Goal: Information Seeking & Learning: Learn about a topic

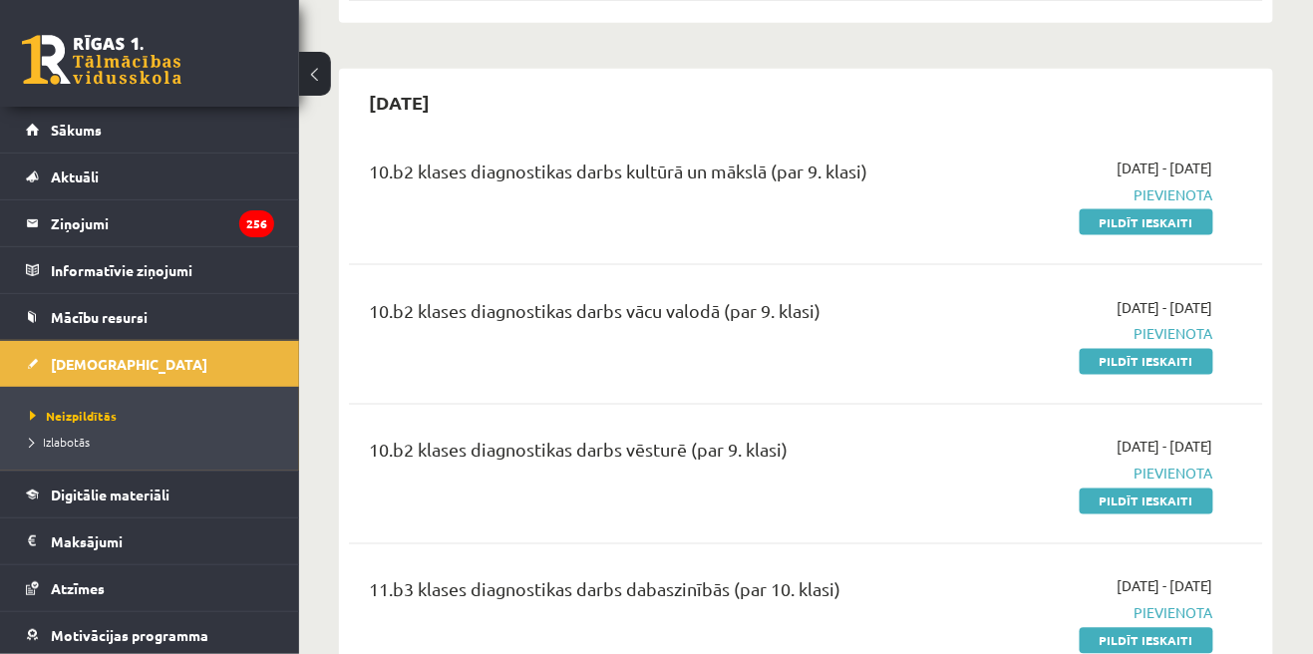
scroll to position [2710, 0]
click at [59, 446] on span "Izlabotās" at bounding box center [60, 442] width 60 height 16
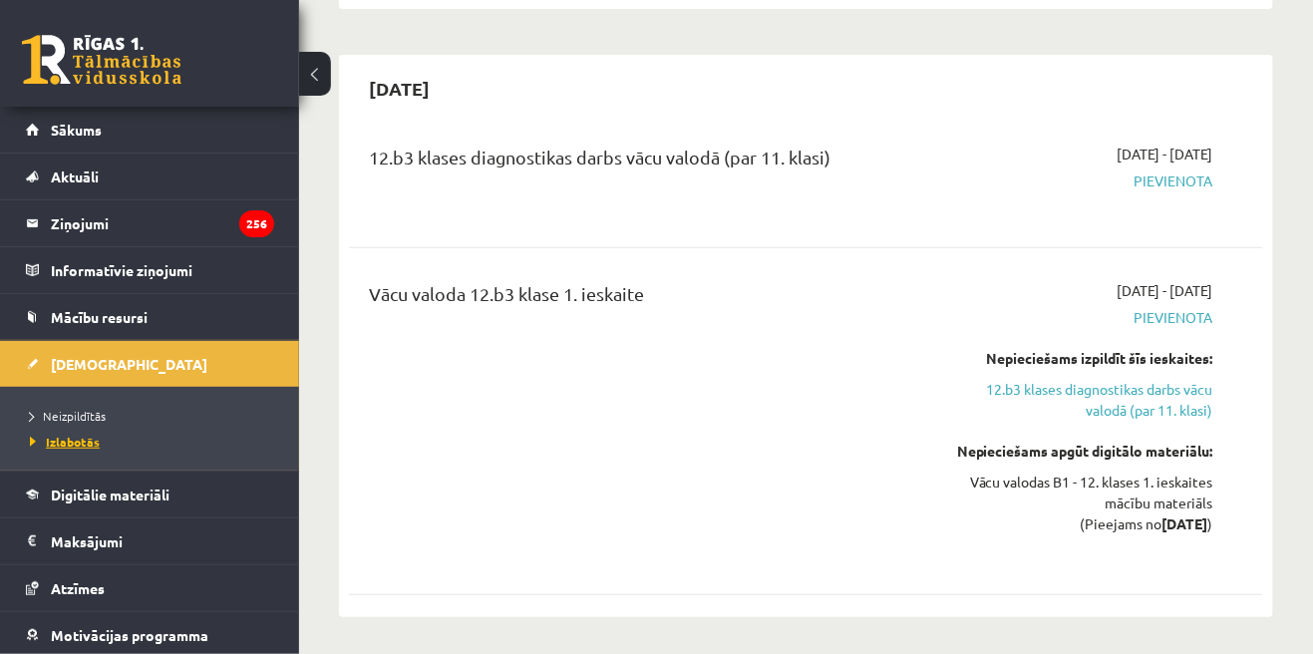
scroll to position [2086, 0]
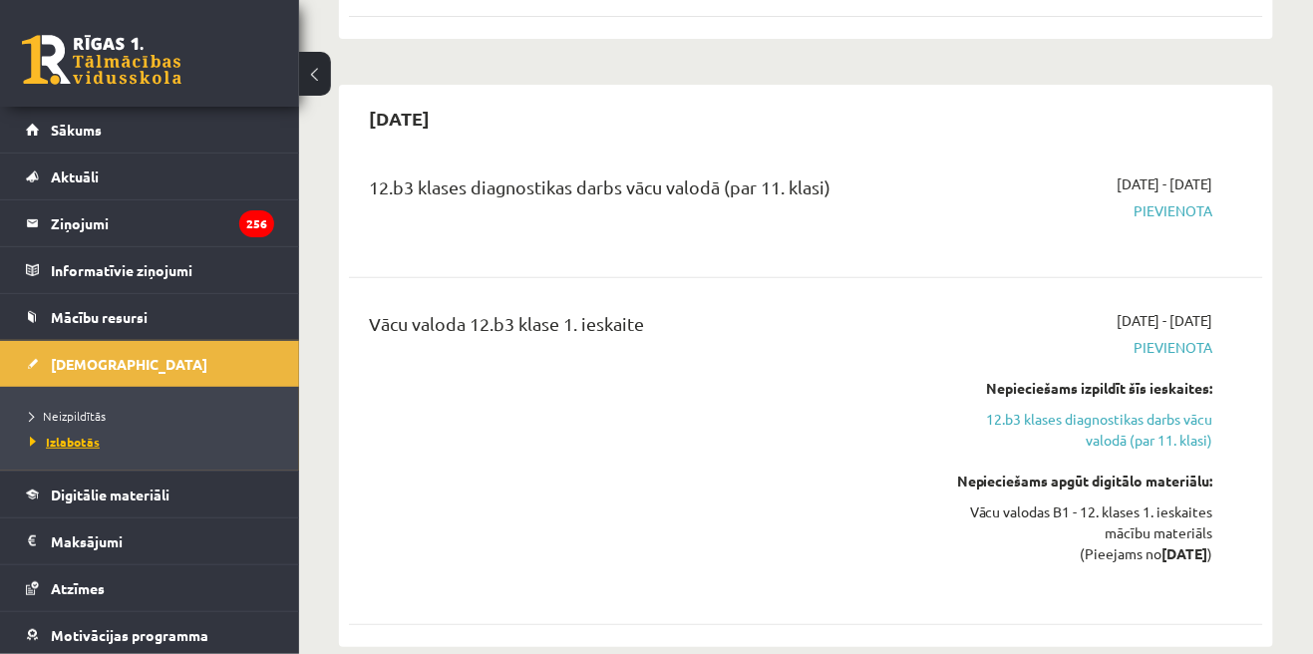
click at [59, 443] on span "Izlabotās" at bounding box center [65, 442] width 70 height 16
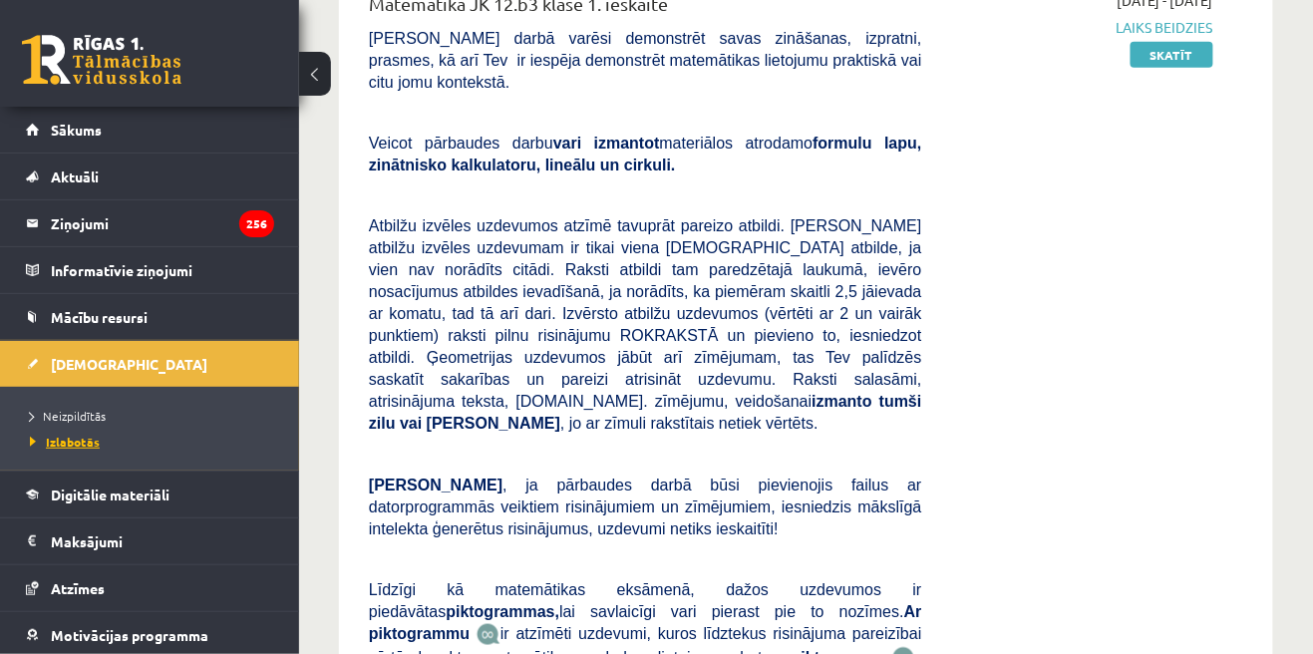
scroll to position [0, 0]
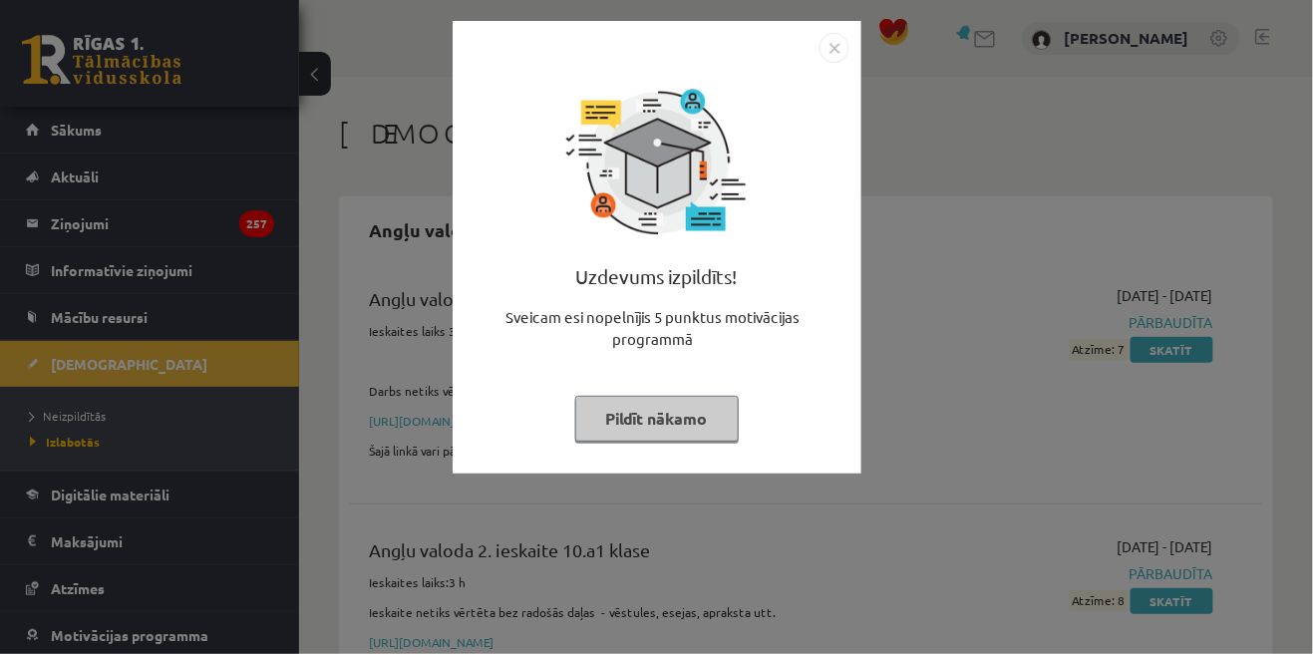
click at [1028, 494] on div "Uzdevums izpildīts! Sveicam esi nopelnījis 5 punktus motivācijas programmā Pild…" at bounding box center [656, 327] width 1313 height 654
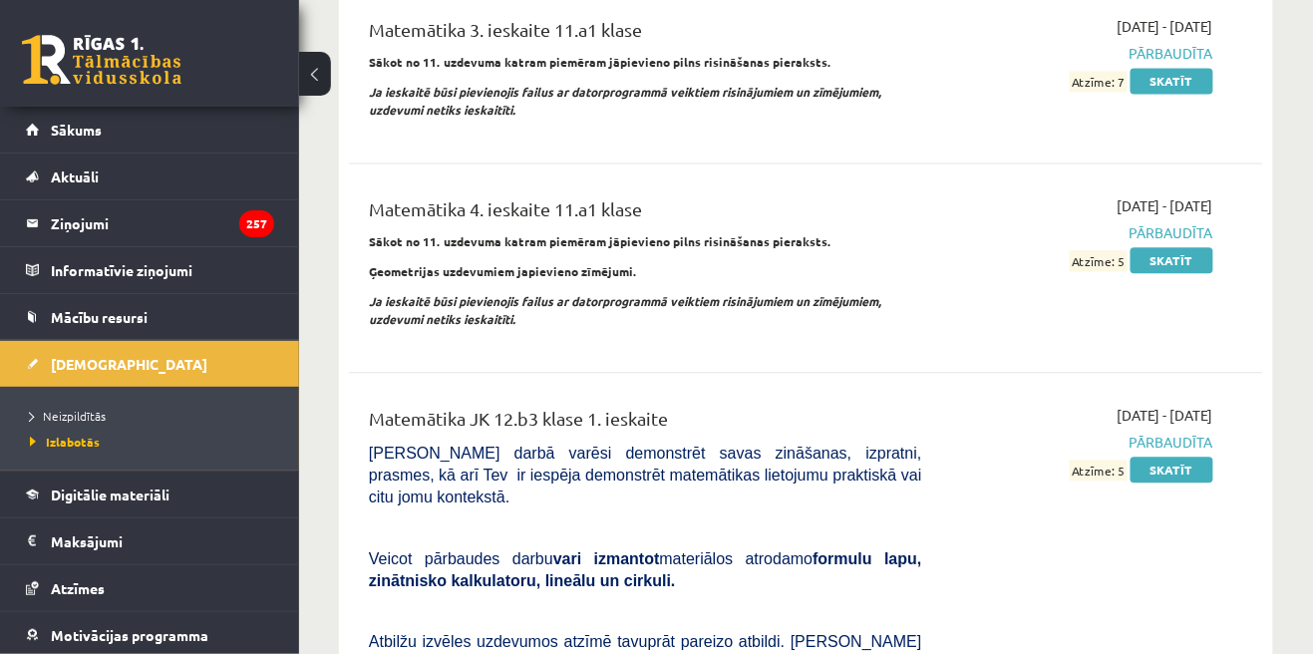
scroll to position [5102, 0]
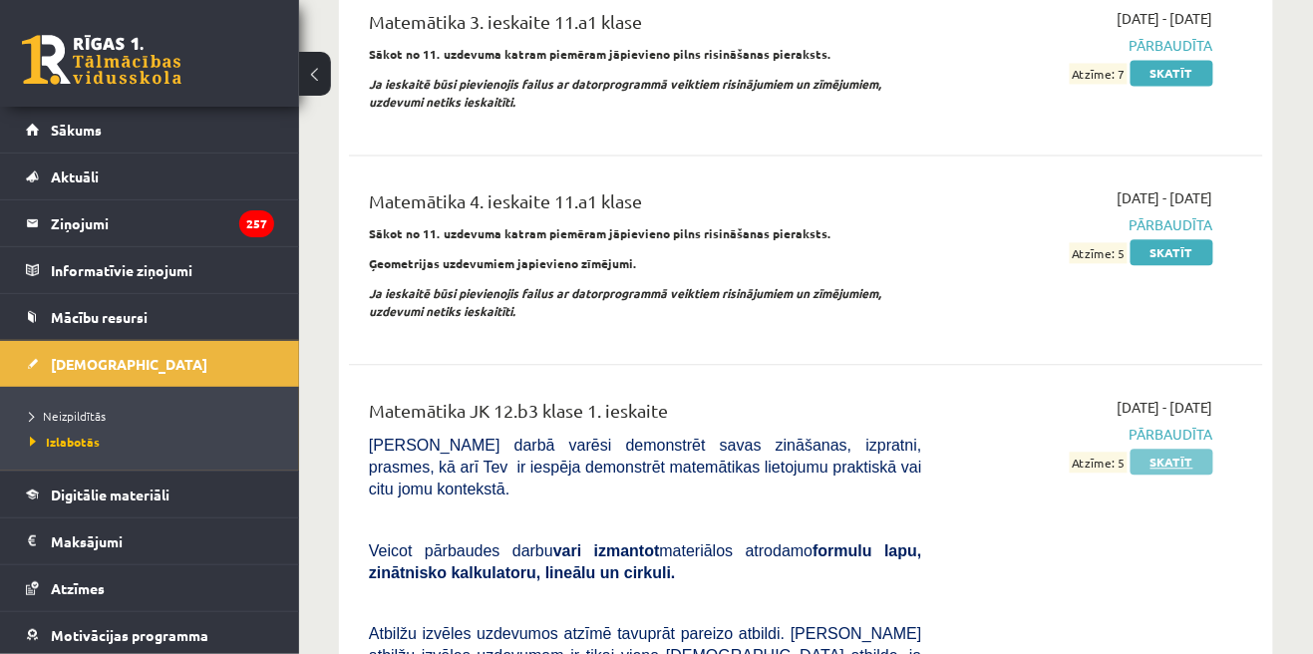
click at [1193, 451] on link "Skatīt" at bounding box center [1171, 461] width 83 height 26
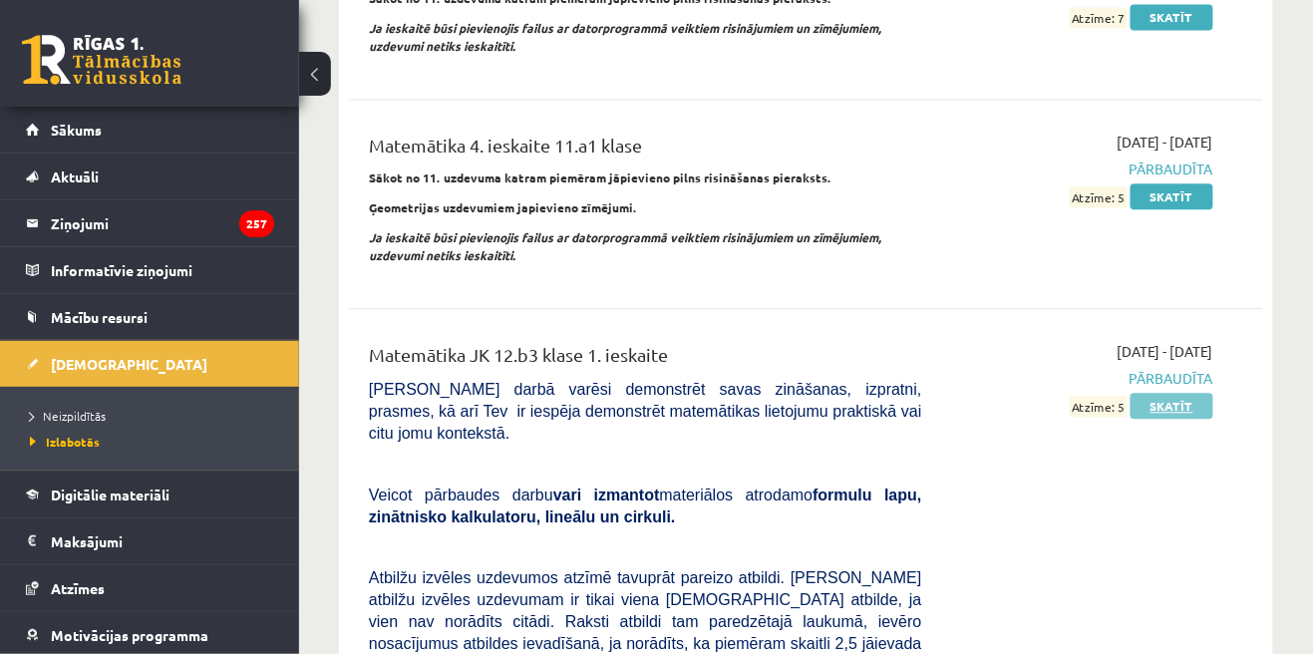
scroll to position [5197, 0]
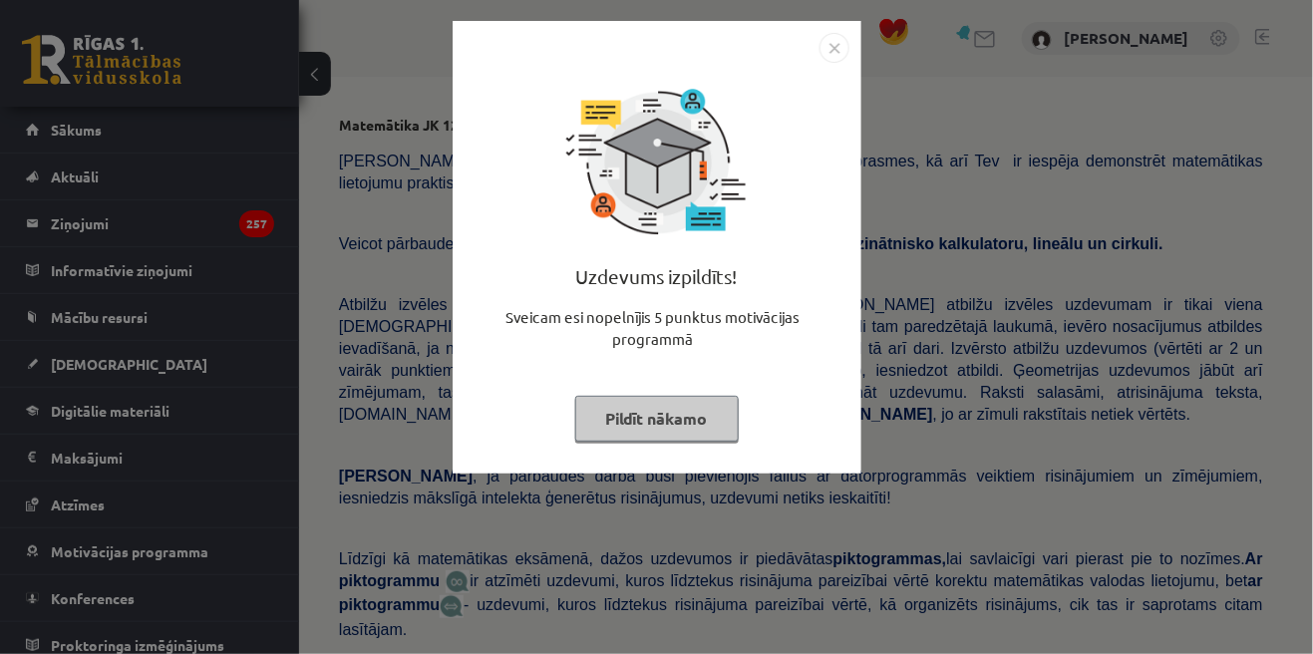
click at [821, 55] on img "Close" at bounding box center [834, 48] width 30 height 30
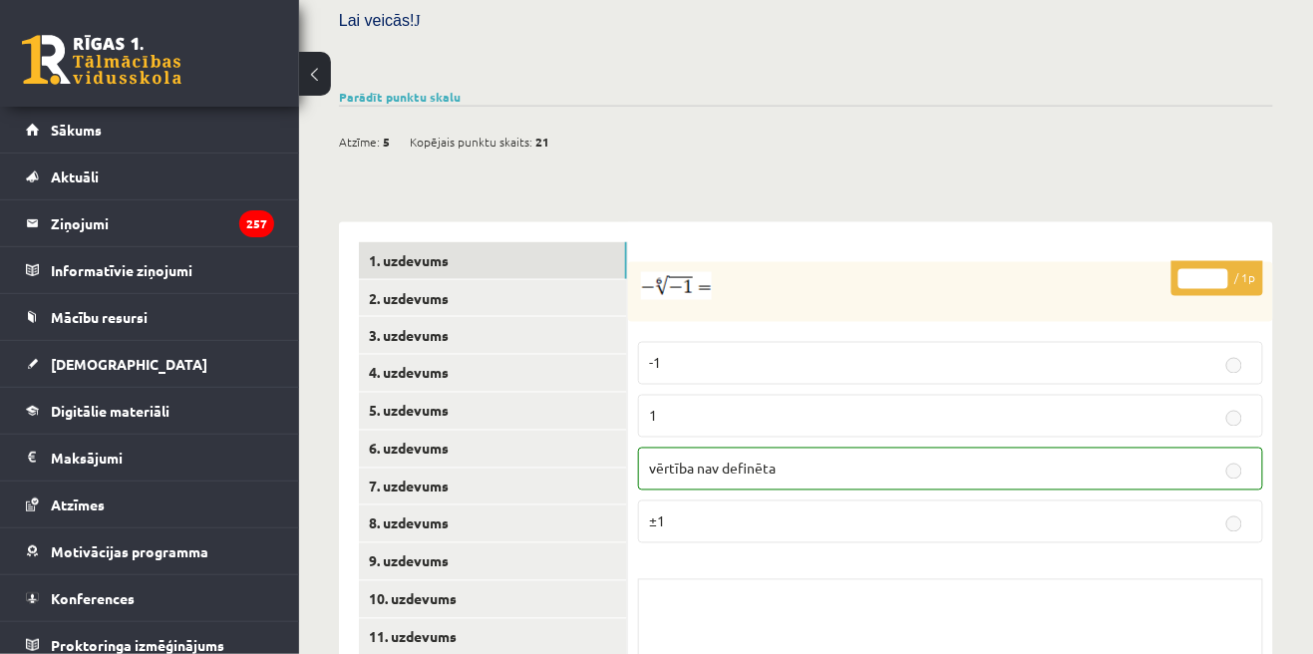
scroll to position [784, 0]
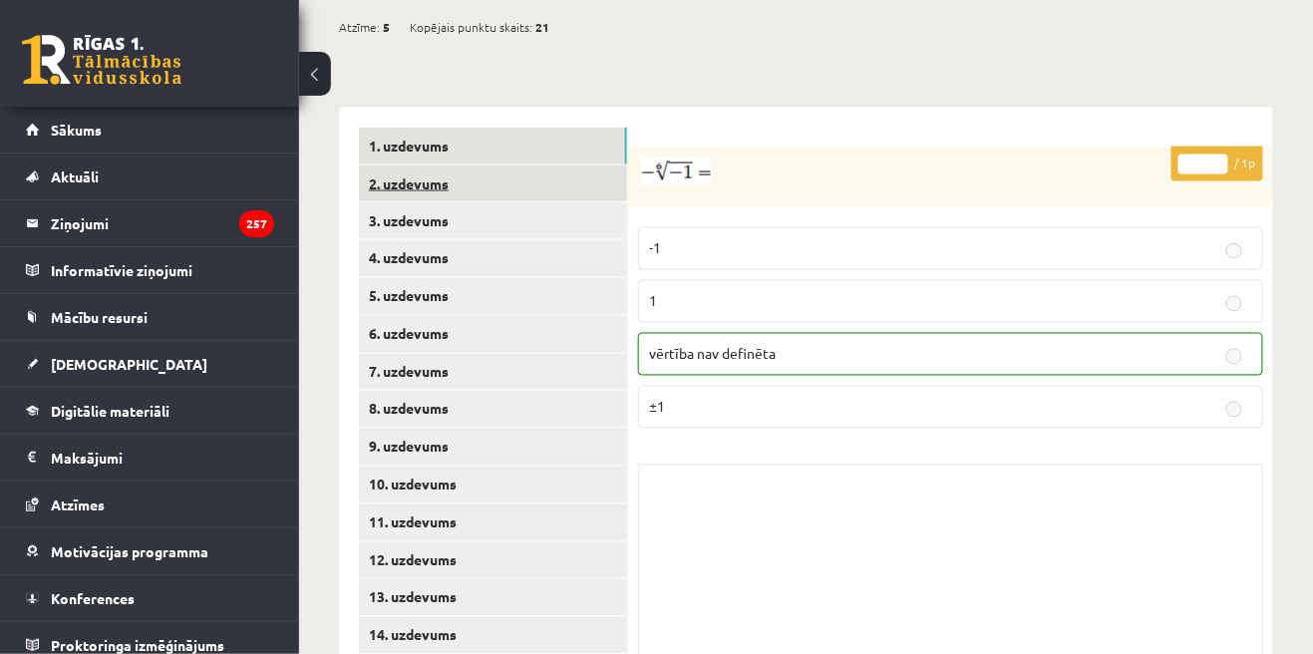
click at [402, 186] on link "2. uzdevums" at bounding box center [493, 183] width 268 height 37
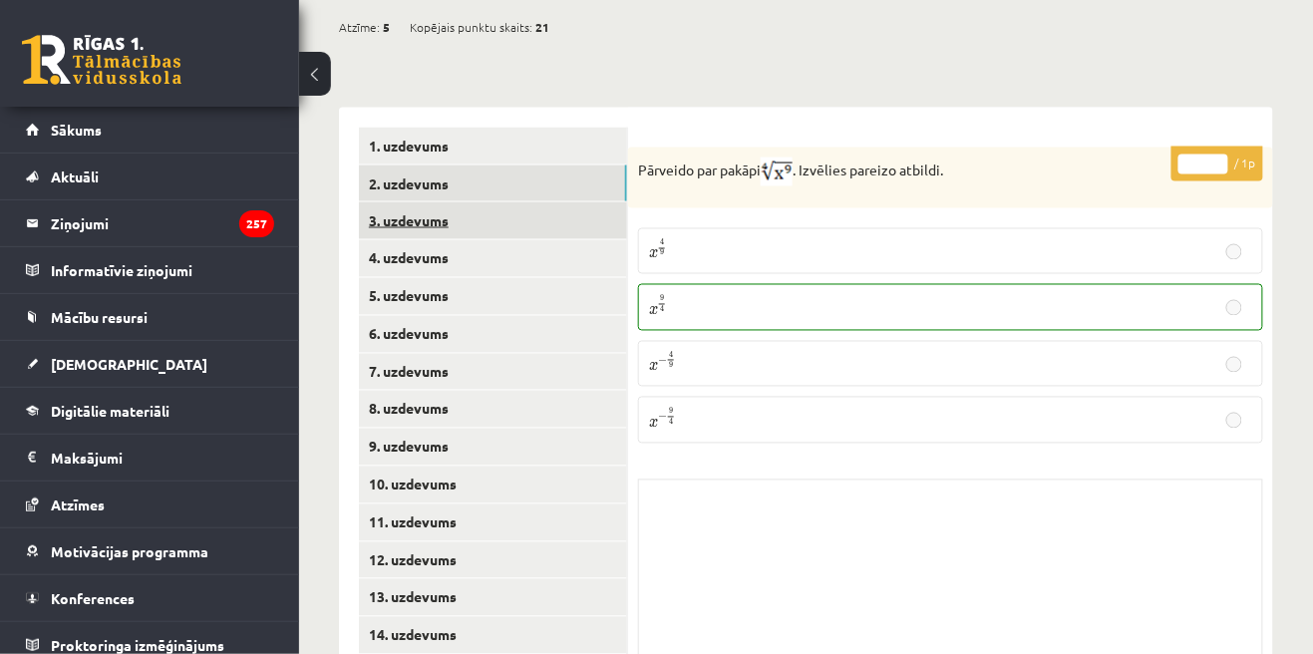
click at [383, 220] on link "3. uzdevums" at bounding box center [493, 220] width 268 height 37
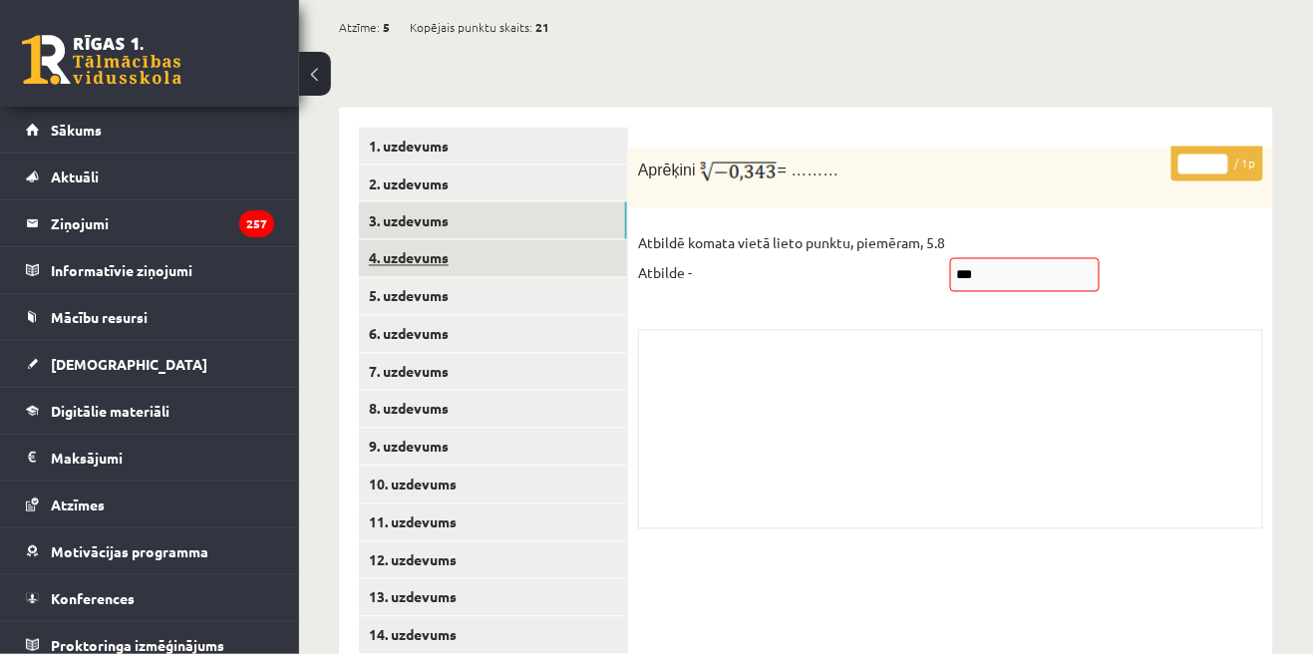
click at [388, 255] on link "4. uzdevums" at bounding box center [493, 258] width 268 height 37
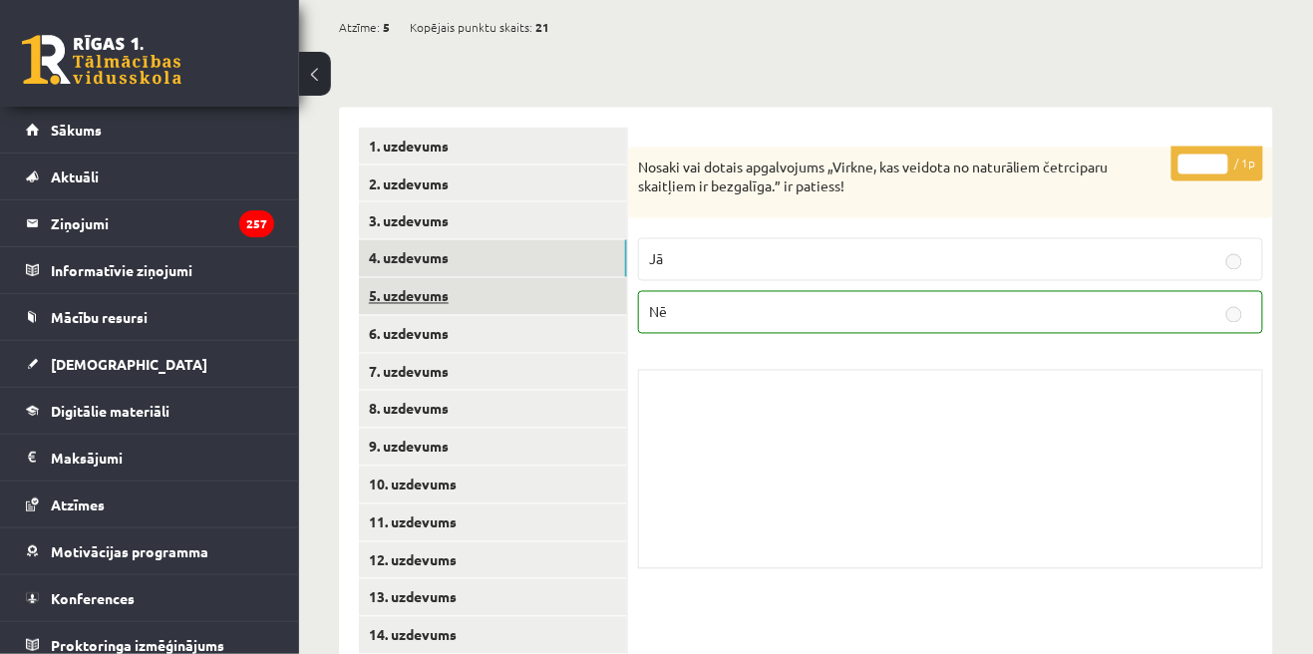
click at [387, 301] on link "5. uzdevums" at bounding box center [493, 296] width 268 height 37
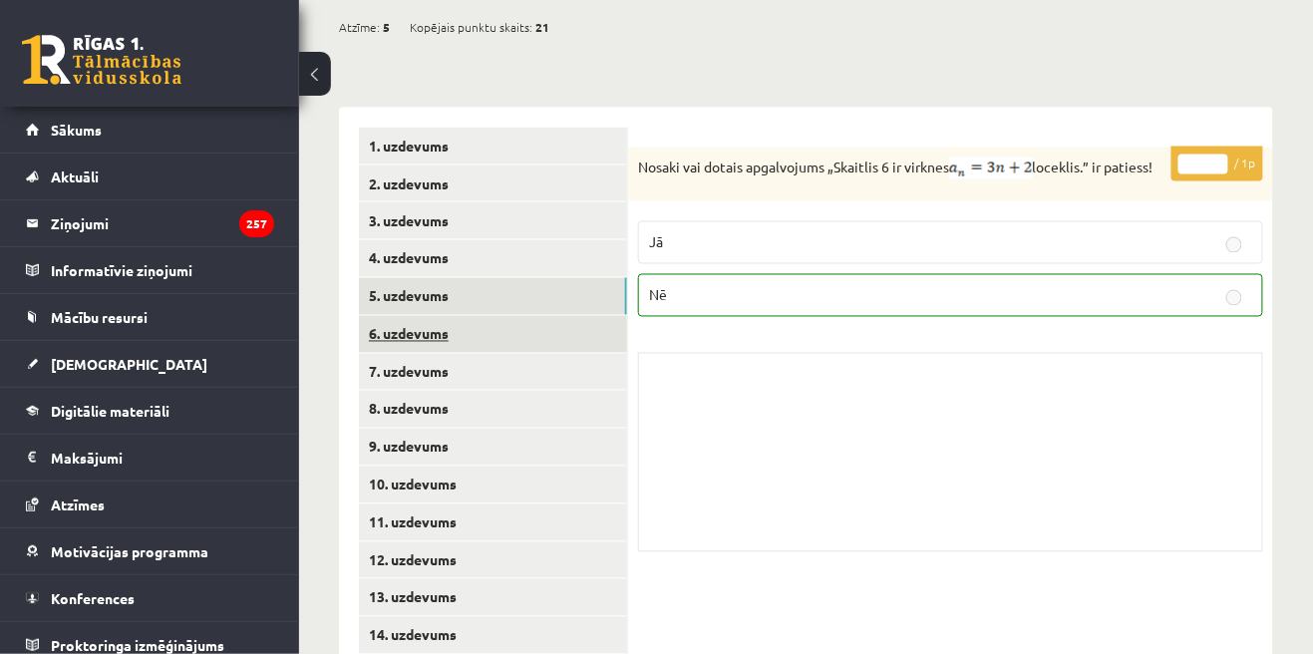
click at [383, 339] on link "6. uzdevums" at bounding box center [493, 334] width 268 height 37
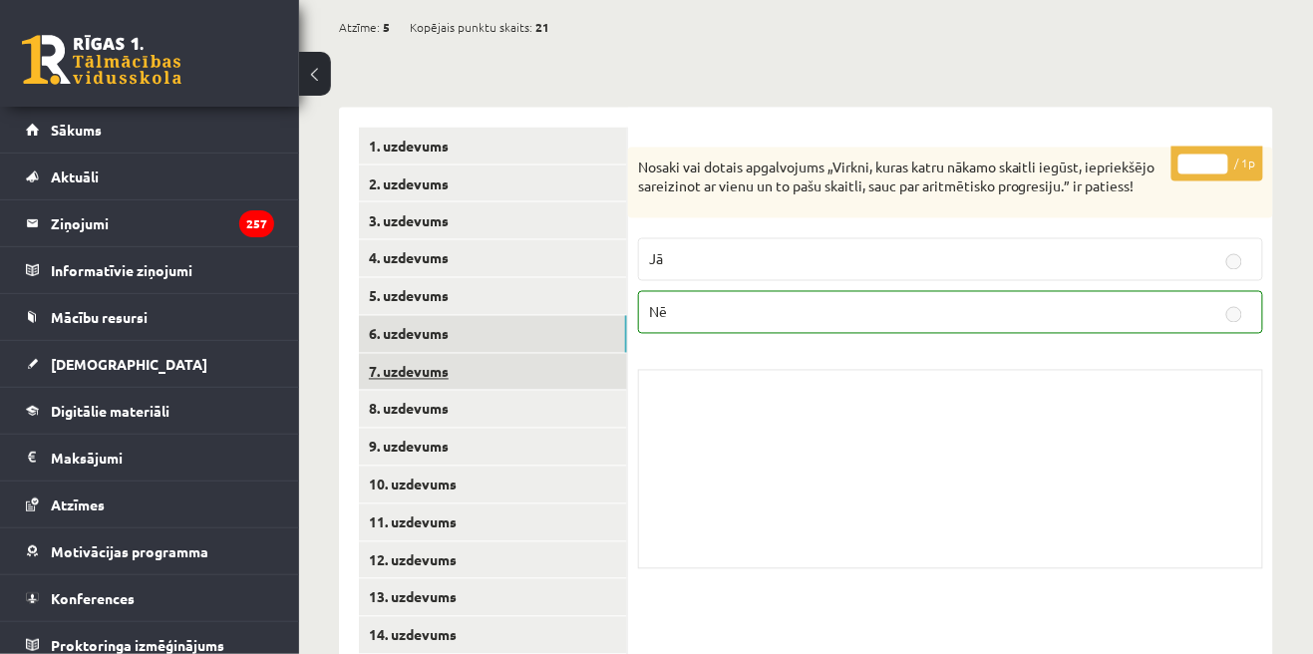
click at [388, 375] on link "7. uzdevums" at bounding box center [493, 372] width 268 height 37
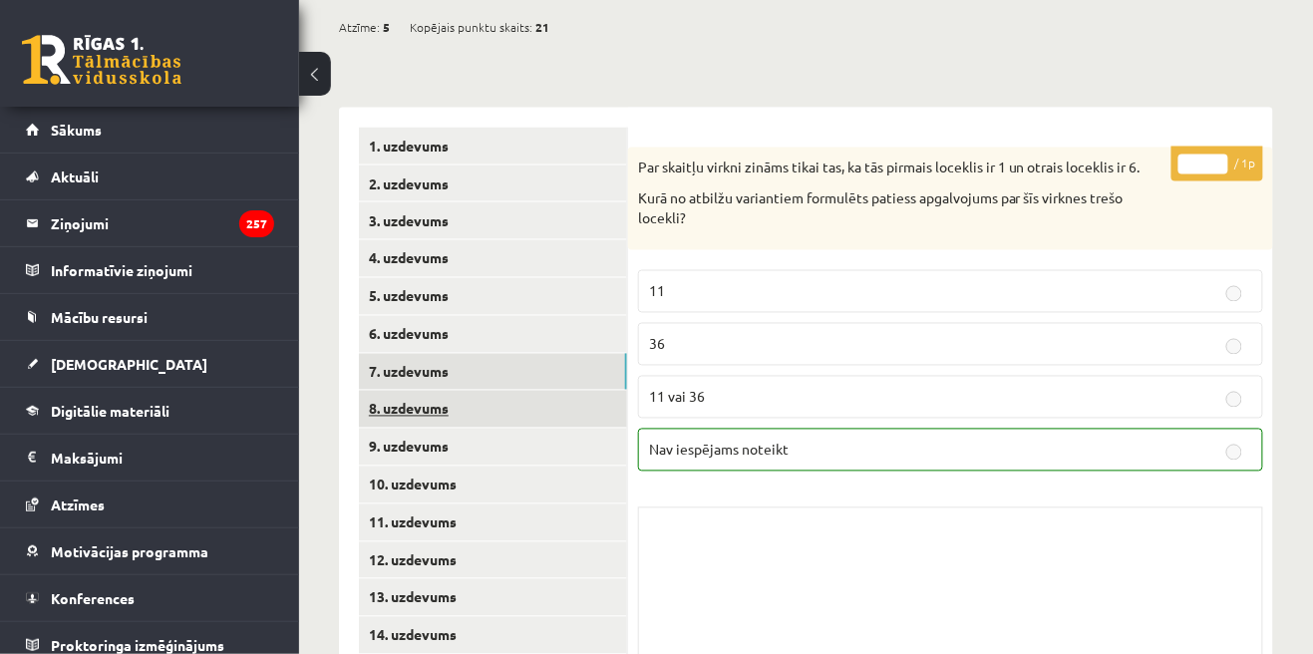
click at [385, 419] on link "8. uzdevums" at bounding box center [493, 409] width 268 height 37
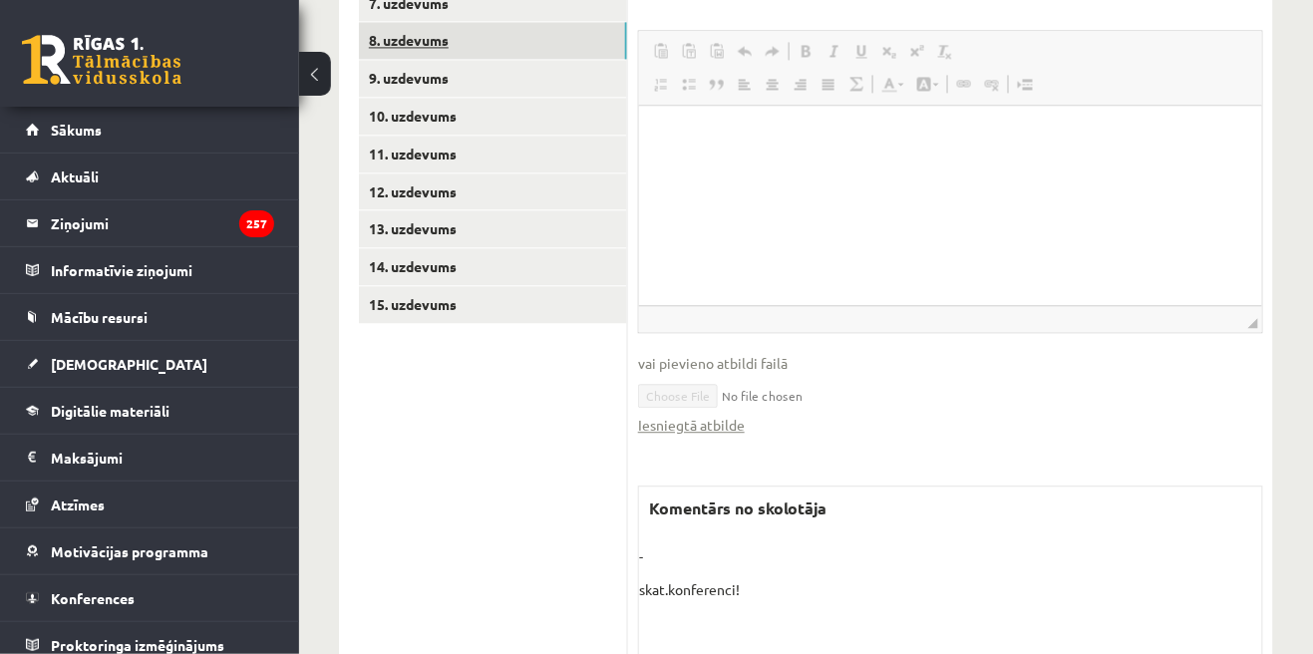
scroll to position [1154, 0]
click at [1095, 570] on div "- skat.konferenci!" at bounding box center [950, 582] width 623 height 75
click at [397, 85] on link "9. uzdevums" at bounding box center [493, 77] width 268 height 37
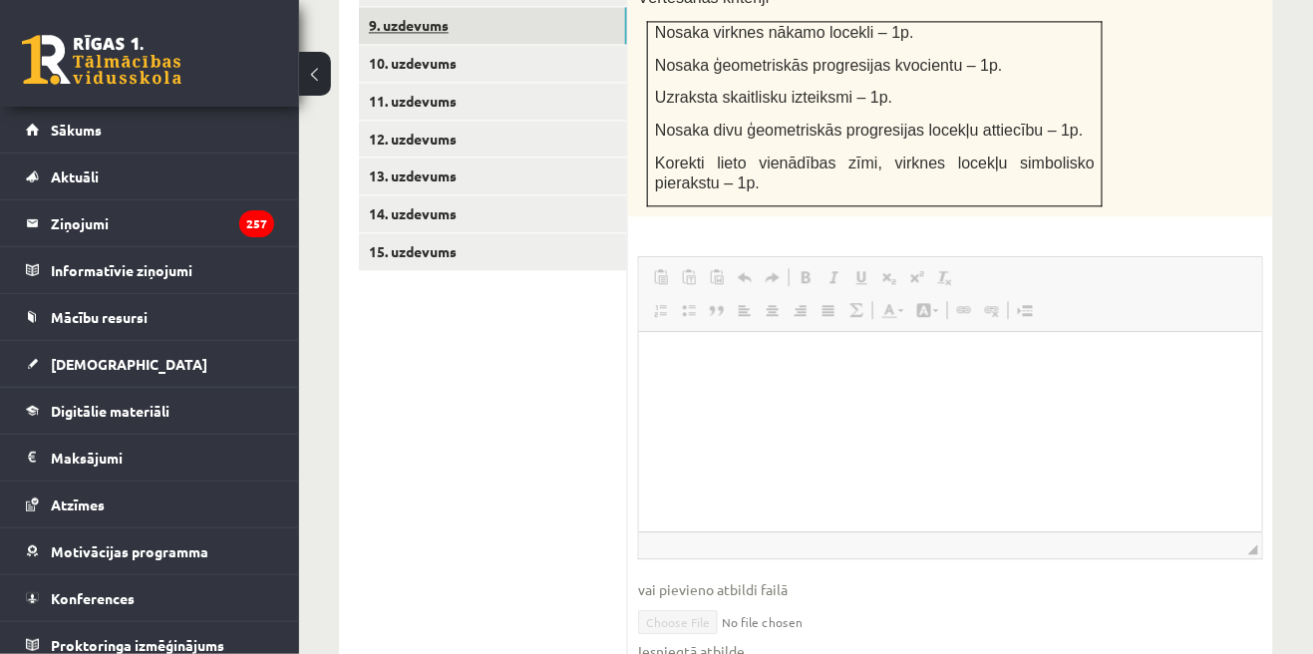
scroll to position [1197, 0]
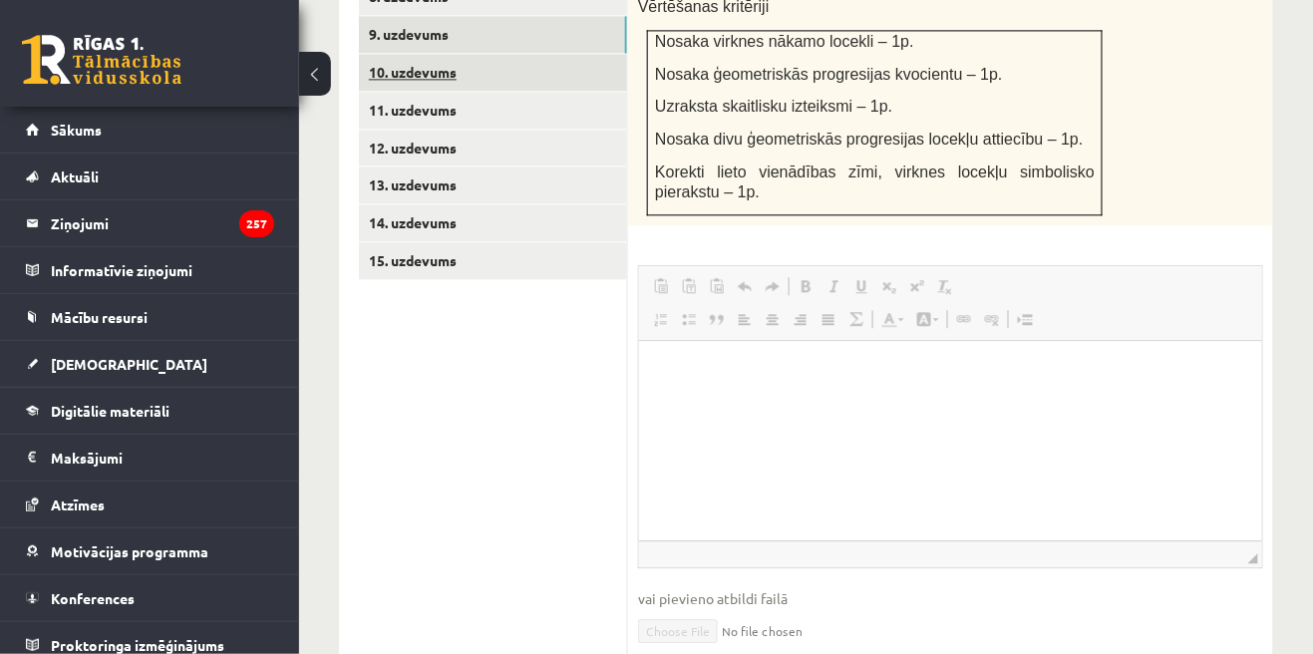
click at [387, 74] on link "10. uzdevums" at bounding box center [493, 72] width 268 height 37
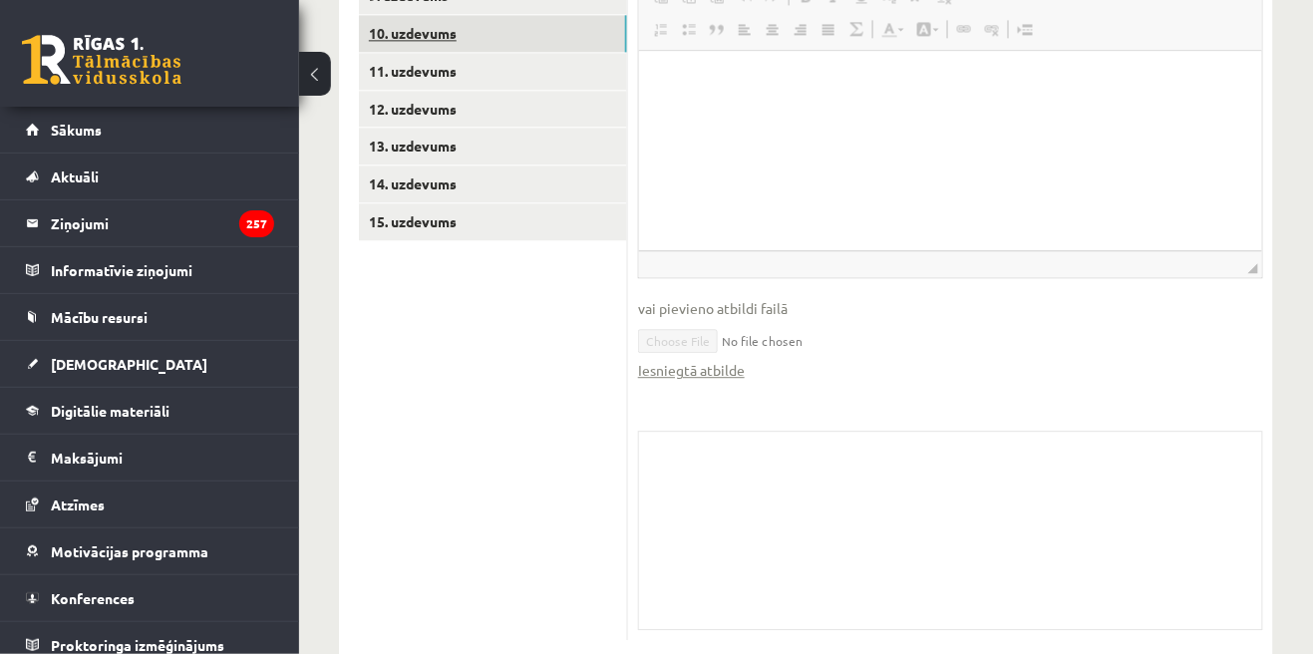
scroll to position [1256, 0]
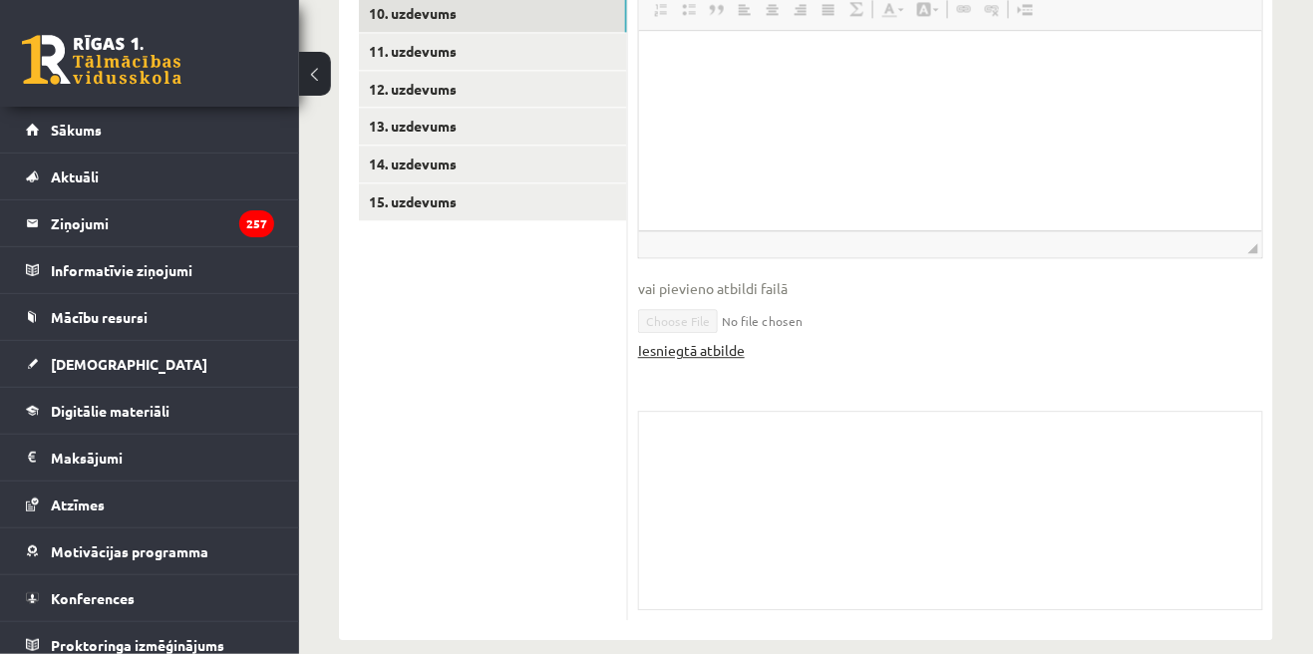
click at [736, 361] on link "Iesniegtā atbilde" at bounding box center [691, 350] width 107 height 21
click at [390, 58] on link "11. uzdevums" at bounding box center [493, 51] width 268 height 37
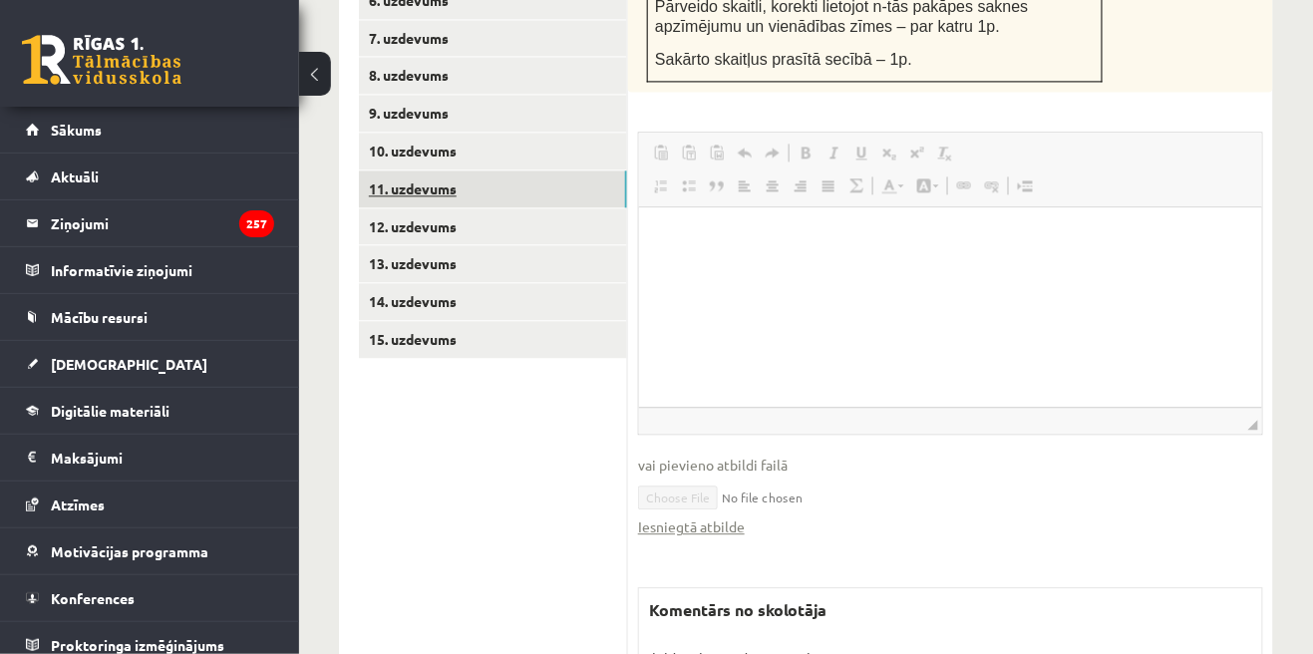
scroll to position [1136, 0]
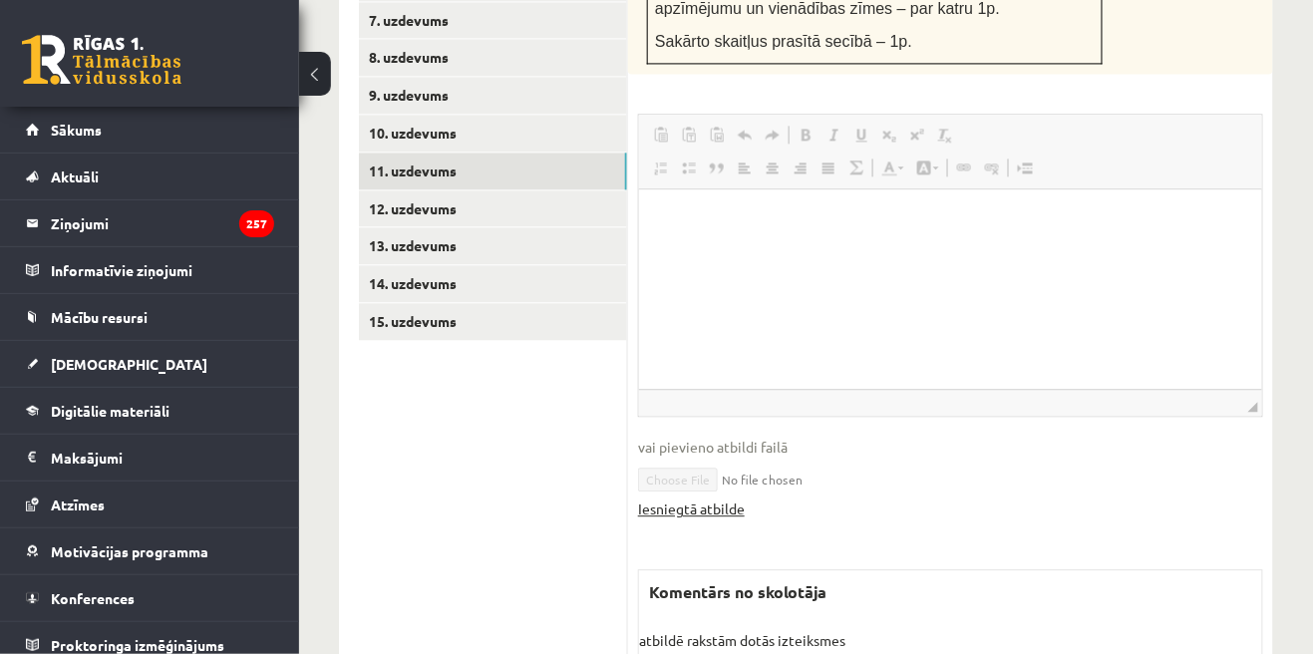
click at [738, 511] on link "Iesniegtā atbilde" at bounding box center [691, 508] width 107 height 21
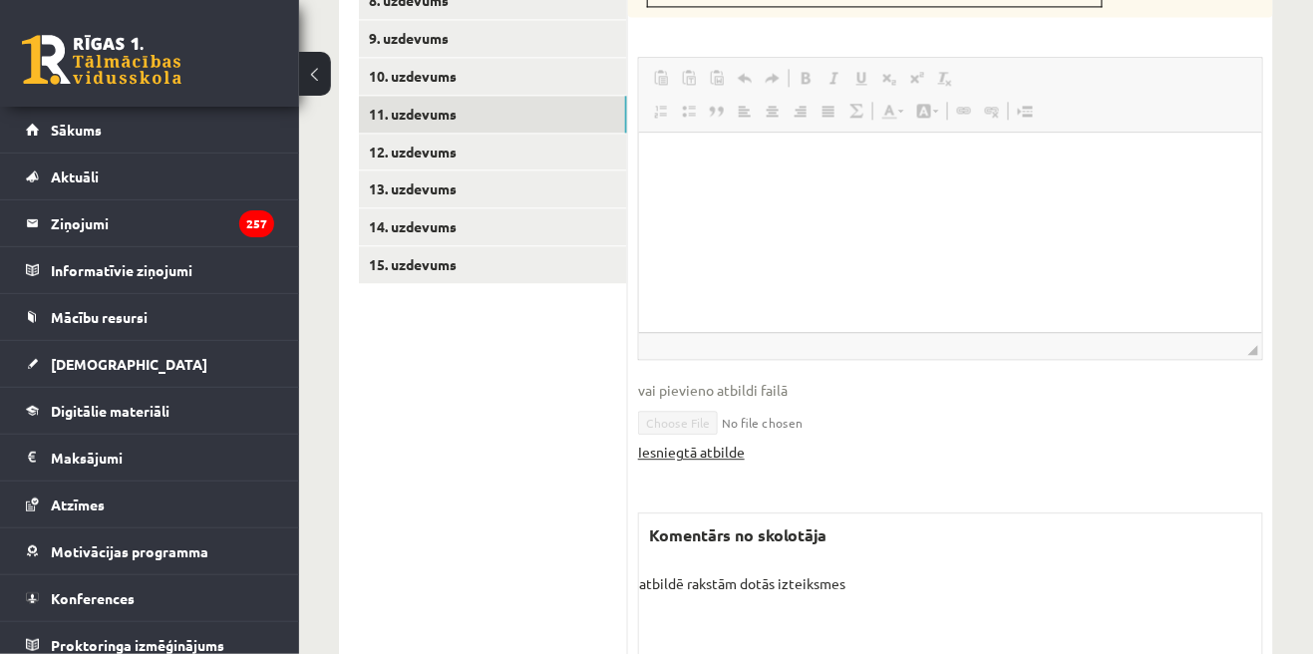
scroll to position [1232, 0]
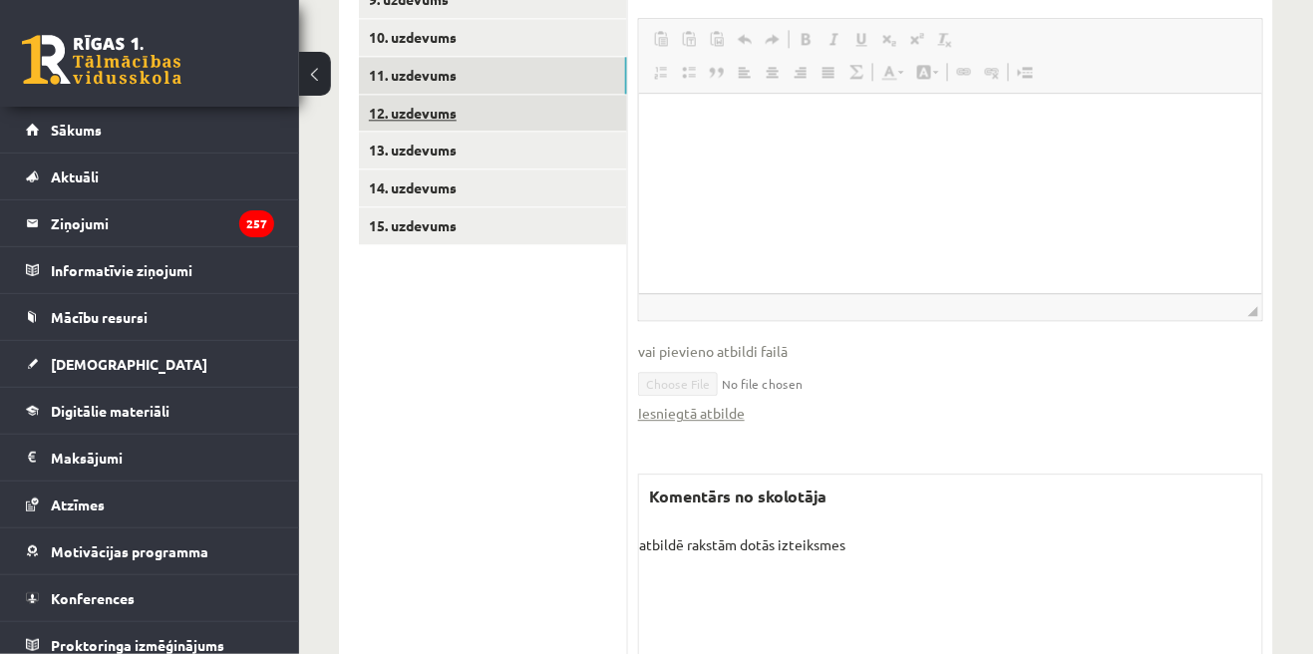
click at [383, 119] on link "12. uzdevums" at bounding box center [493, 113] width 268 height 37
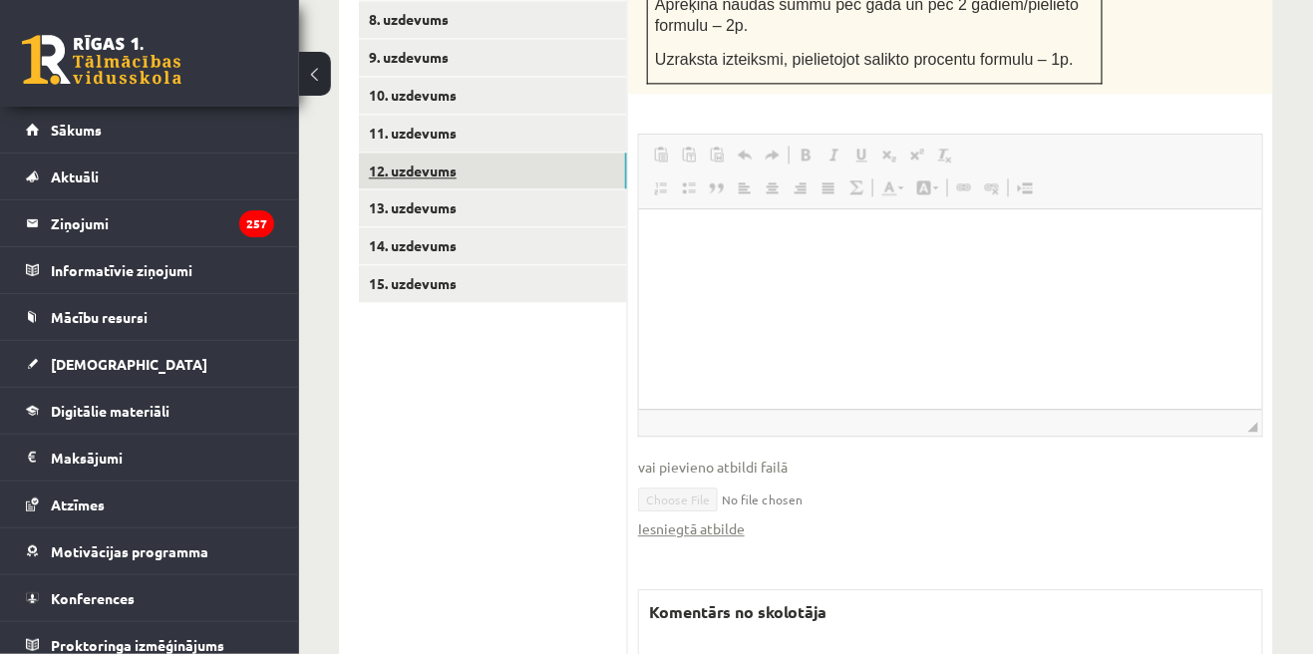
scroll to position [1187, 0]
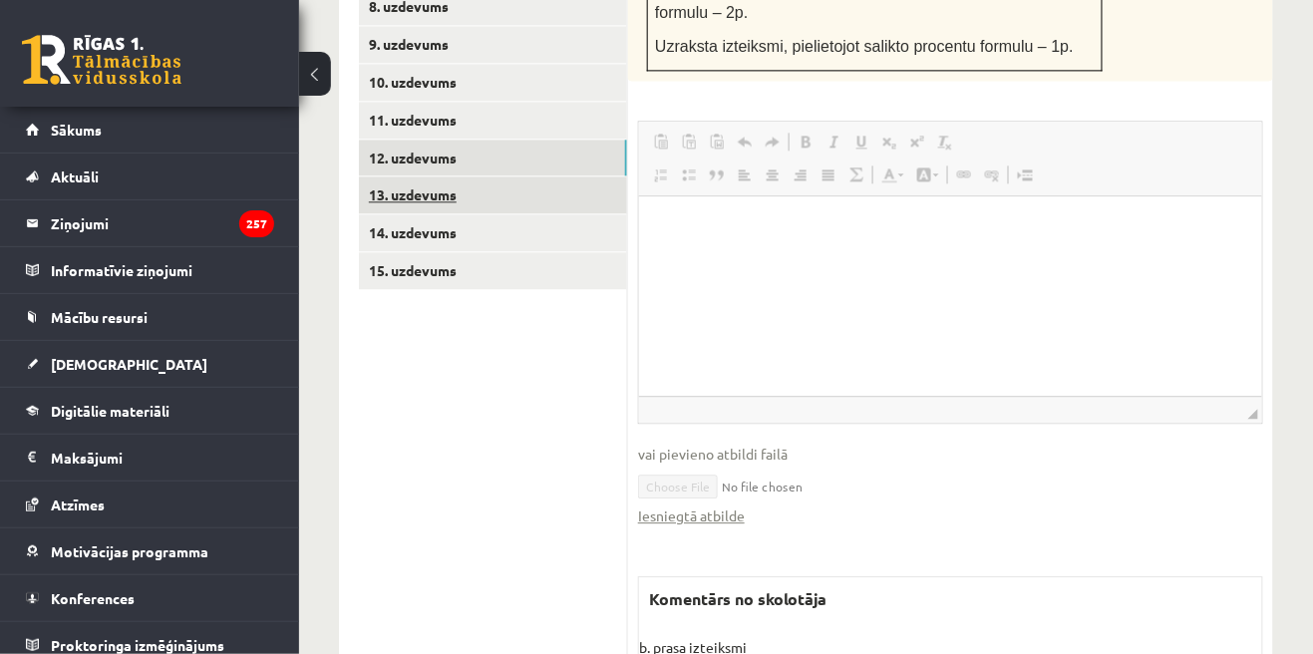
click at [385, 195] on link "13. uzdevums" at bounding box center [493, 194] width 268 height 37
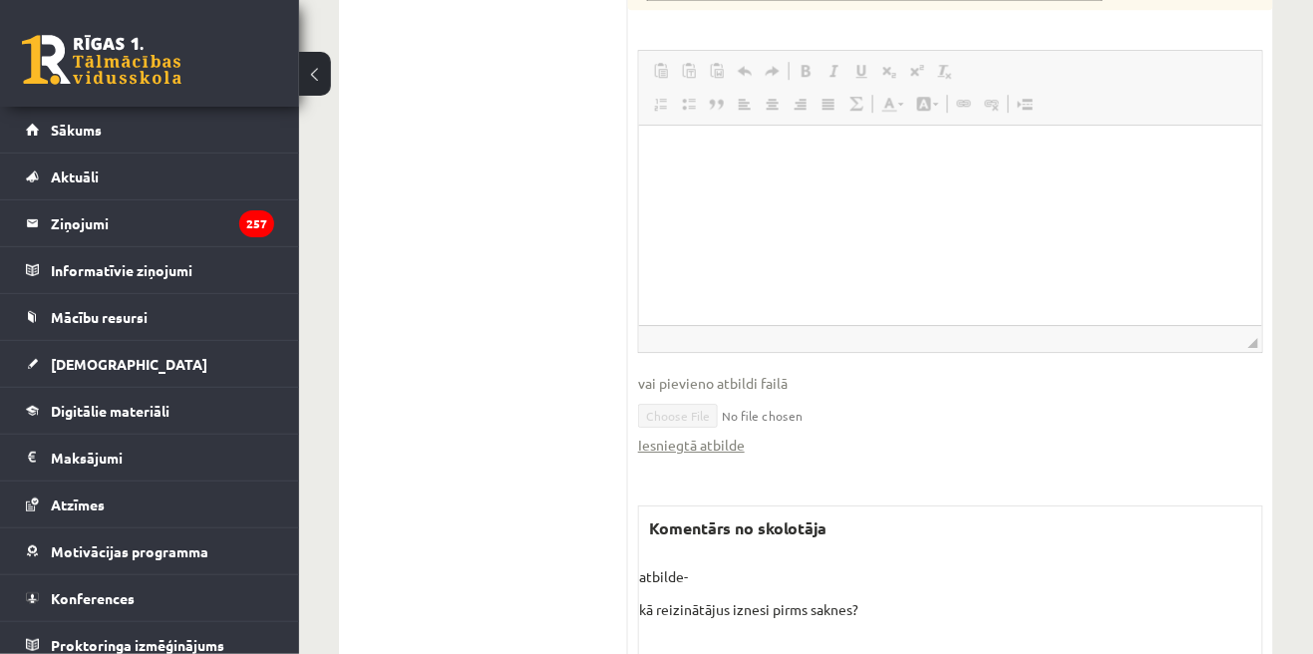
scroll to position [1515, 0]
click at [739, 442] on link "Iesniegtā atbilde" at bounding box center [691, 444] width 107 height 21
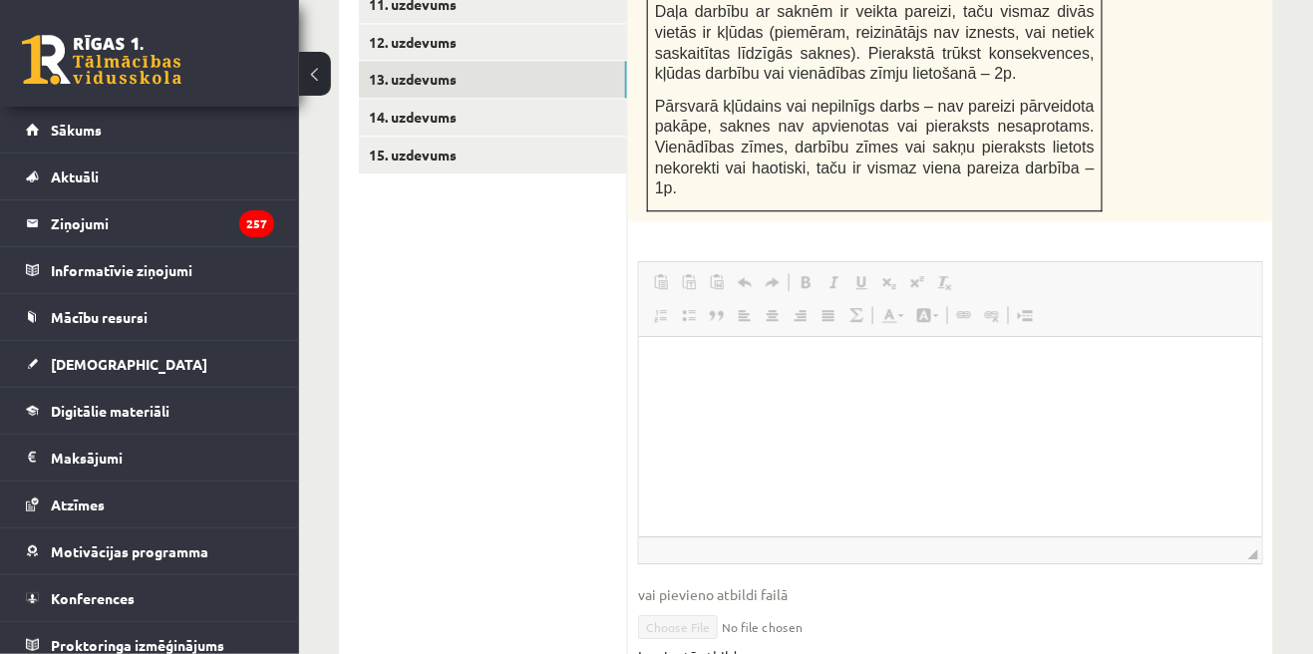
scroll to position [1299, 0]
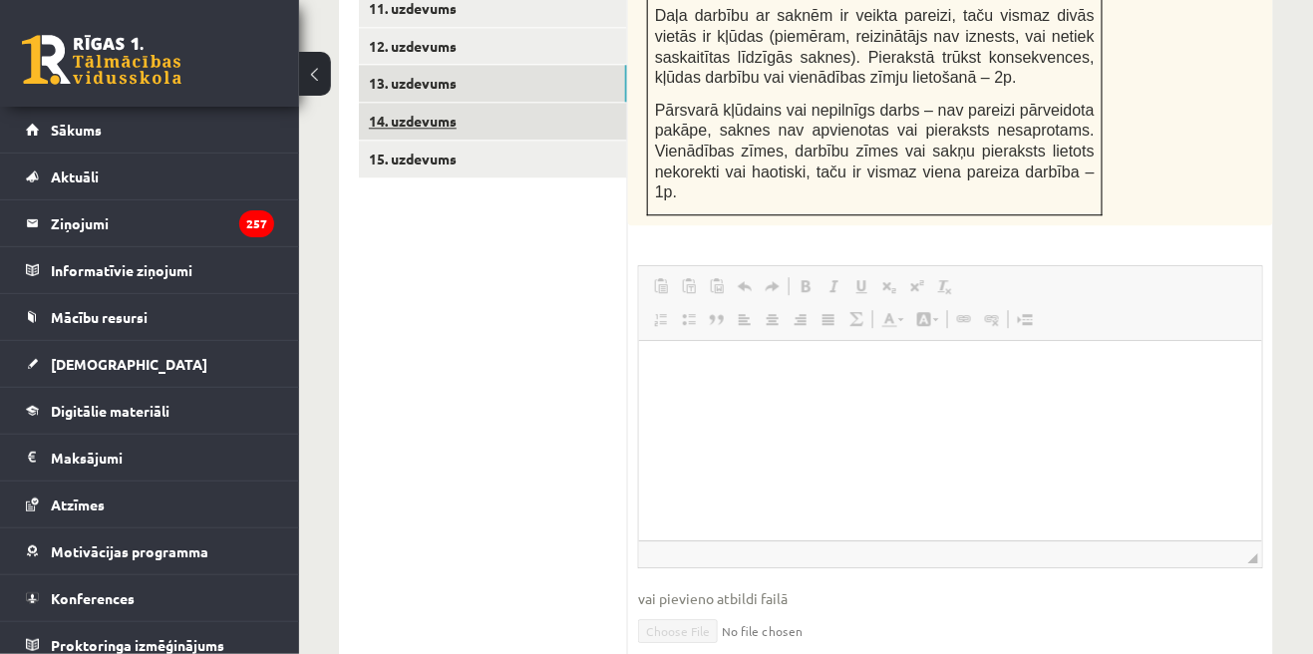
click at [382, 120] on link "14. uzdevums" at bounding box center [493, 121] width 268 height 37
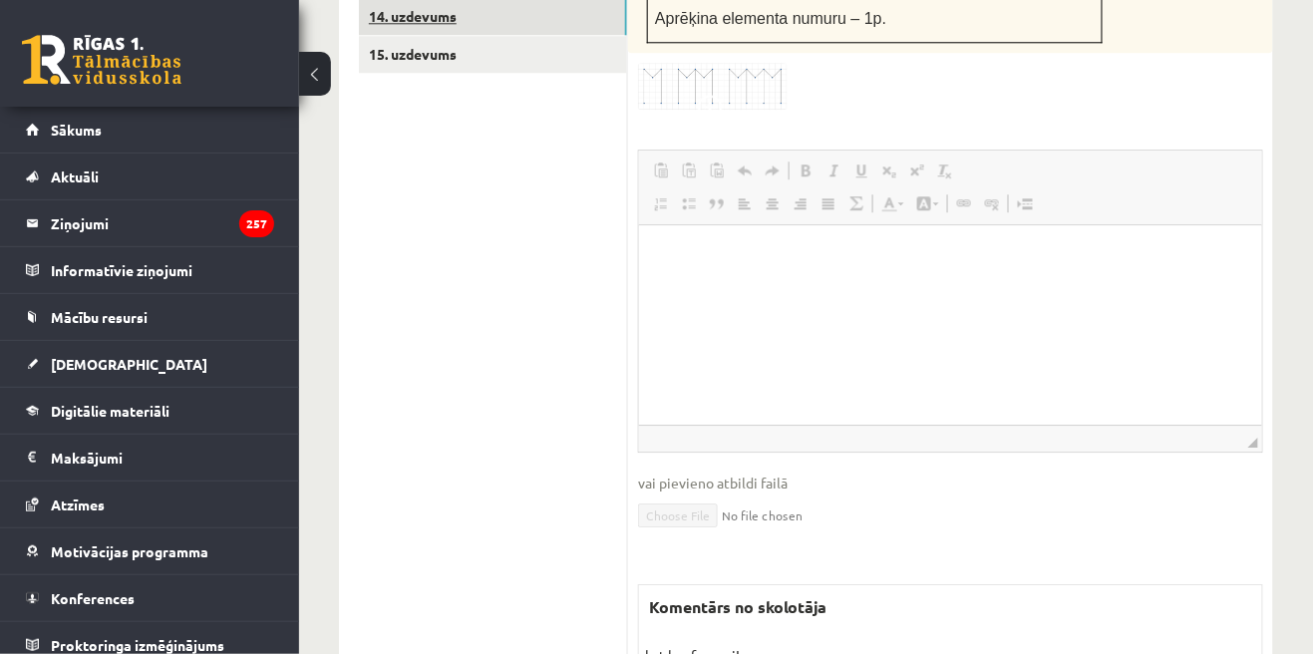
scroll to position [1406, 0]
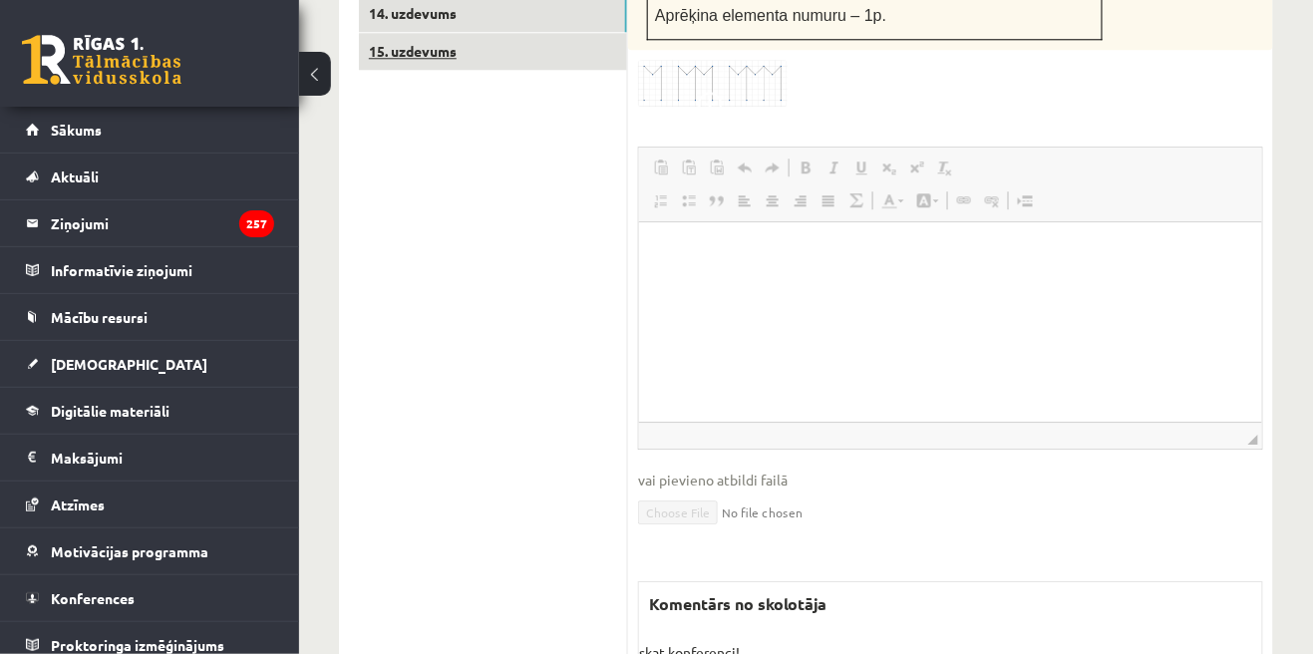
click at [385, 50] on link "15. uzdevums" at bounding box center [493, 51] width 268 height 37
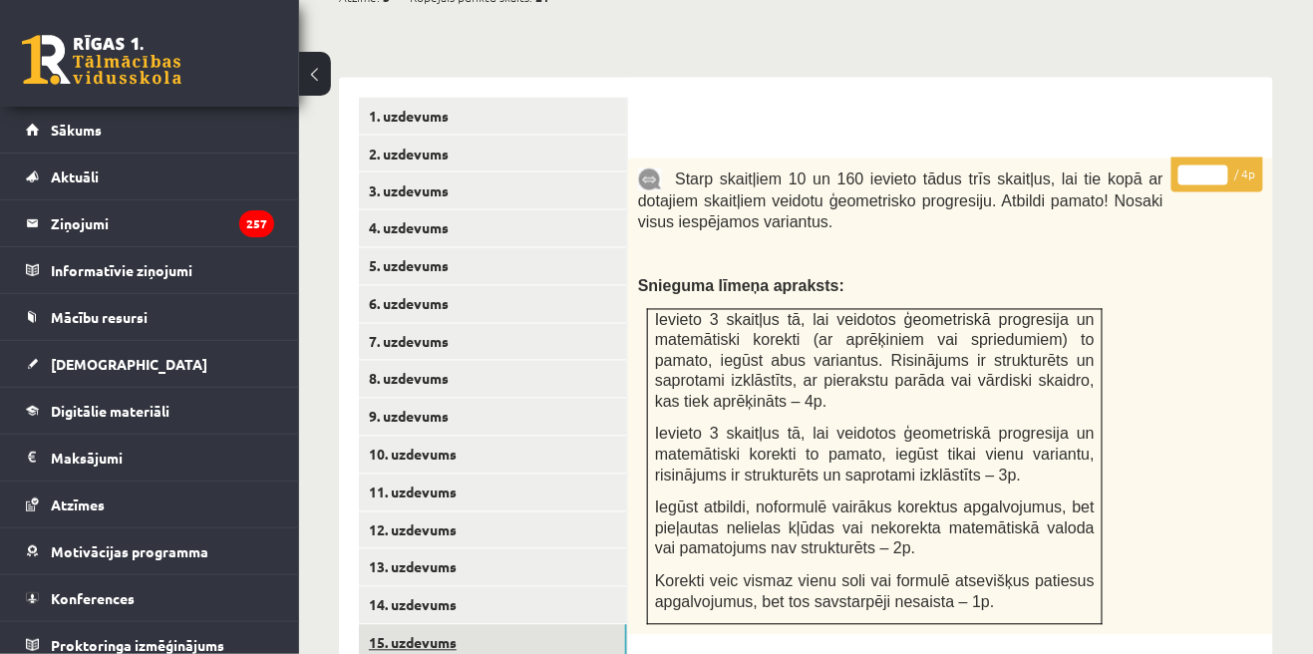
scroll to position [819, 0]
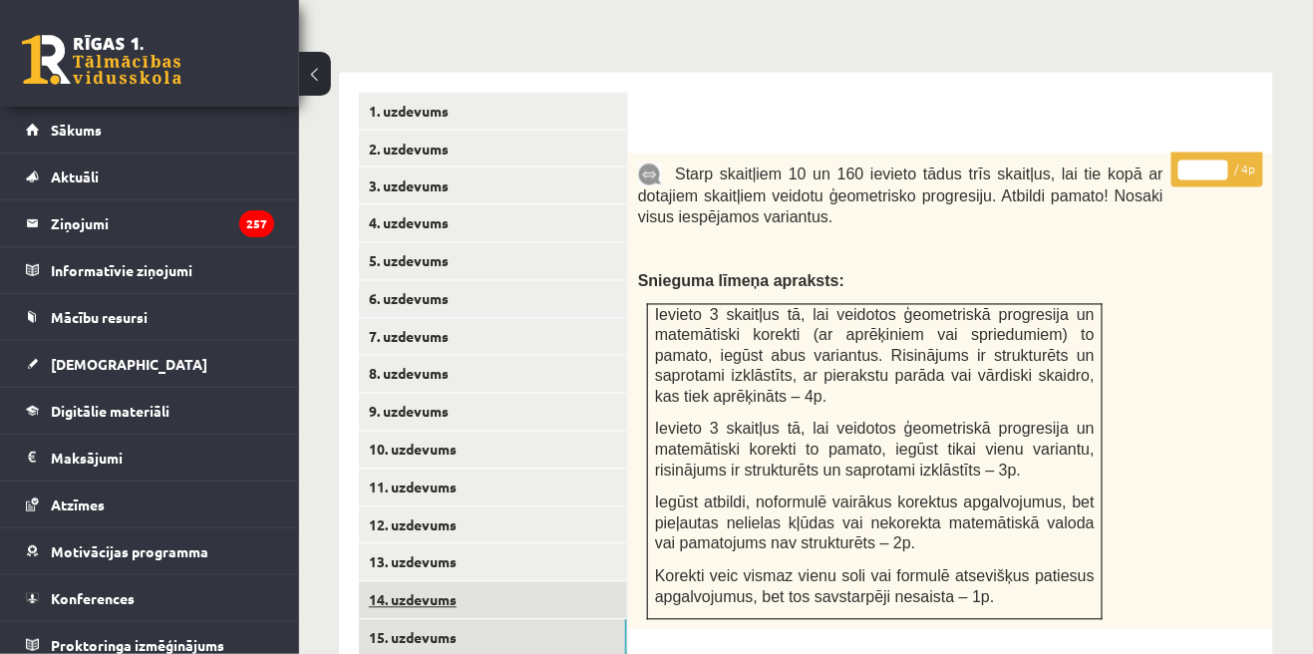
click at [385, 609] on link "14. uzdevums" at bounding box center [493, 600] width 268 height 37
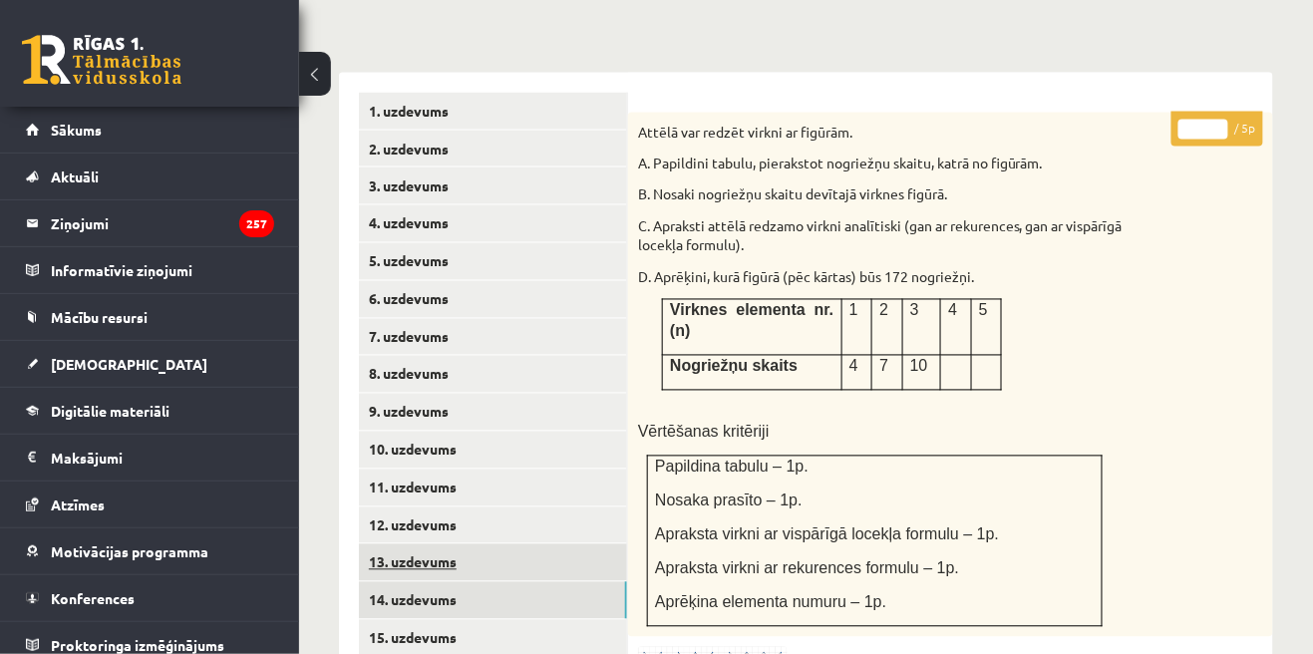
click at [386, 565] on link "13. uzdevums" at bounding box center [493, 562] width 268 height 37
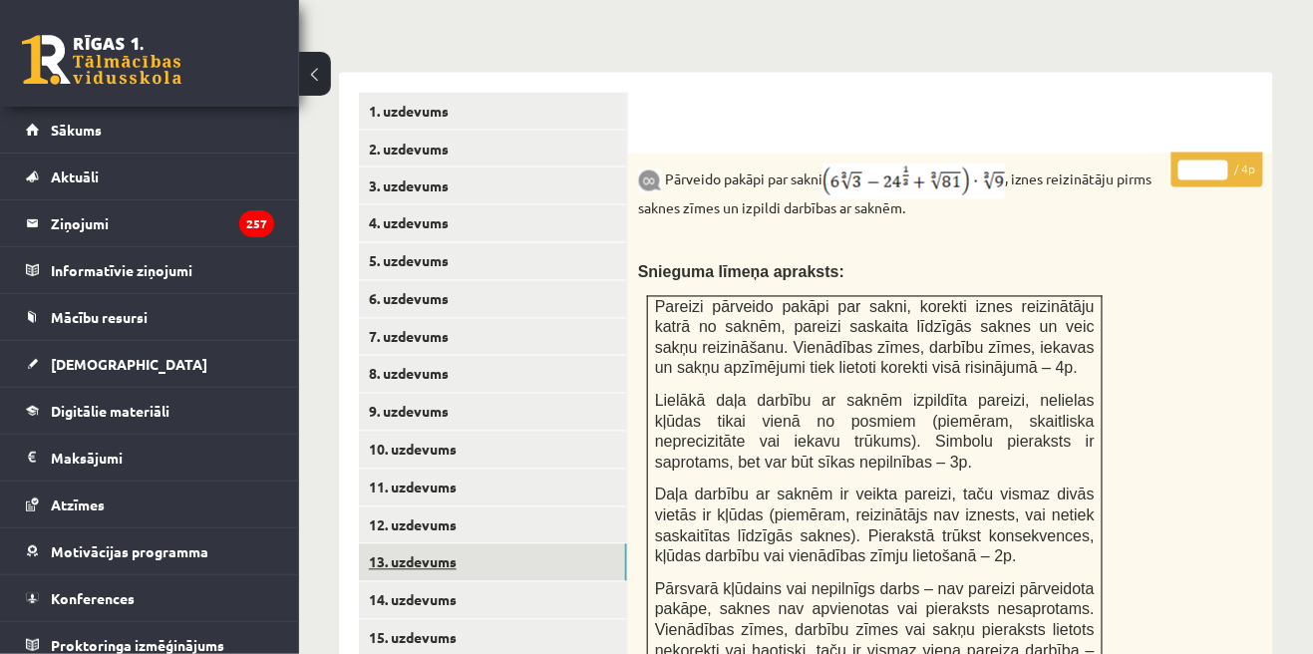
scroll to position [0, 0]
click at [378, 527] on link "12. uzdevums" at bounding box center [493, 525] width 268 height 37
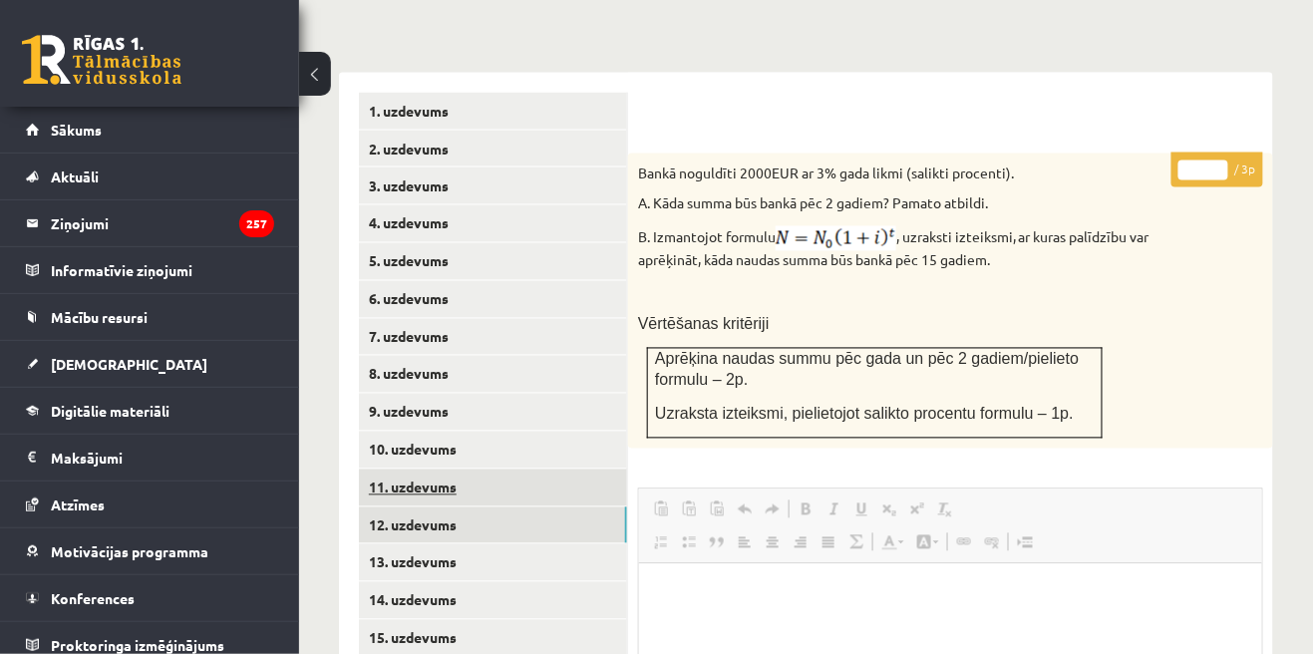
click at [383, 490] on link "11. uzdevums" at bounding box center [493, 487] width 268 height 37
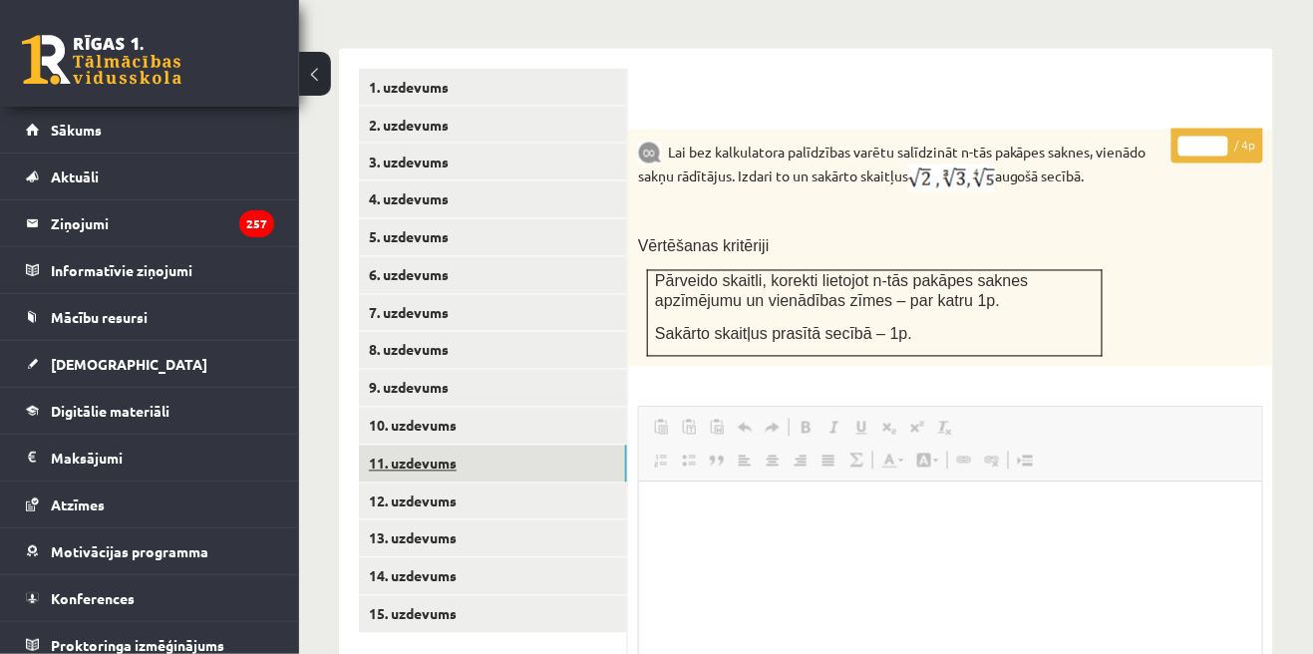
scroll to position [821, 0]
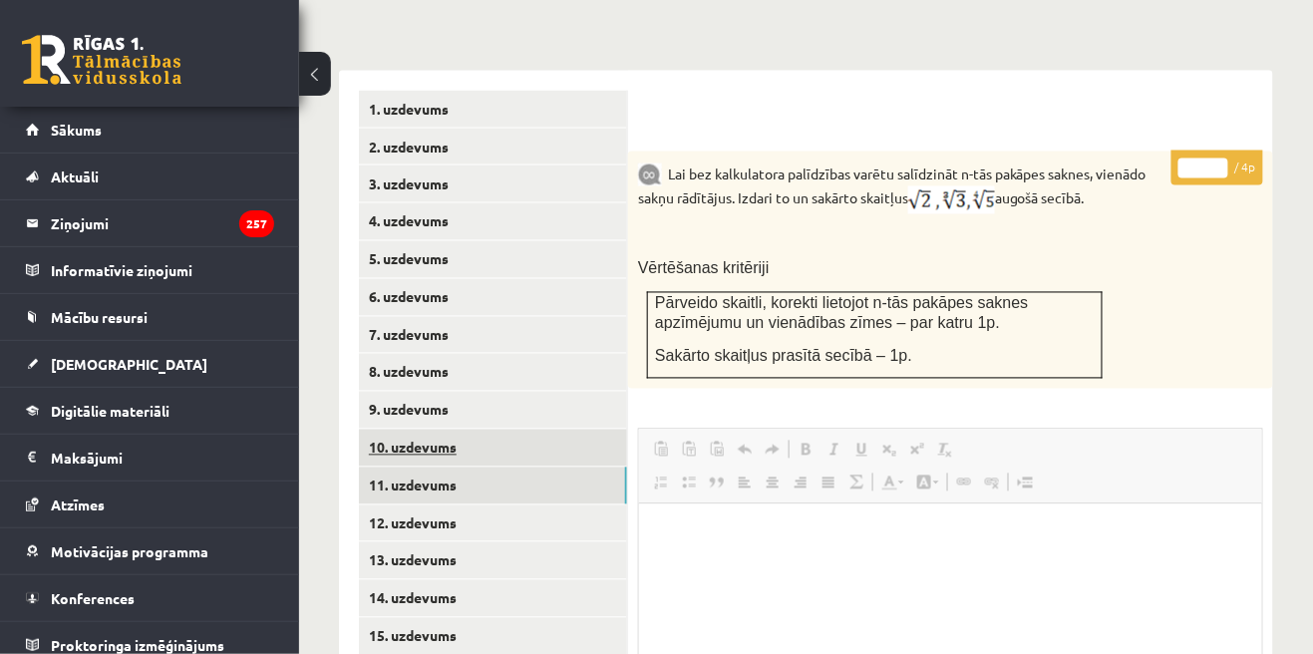
click at [385, 448] on link "10. uzdevums" at bounding box center [493, 448] width 268 height 37
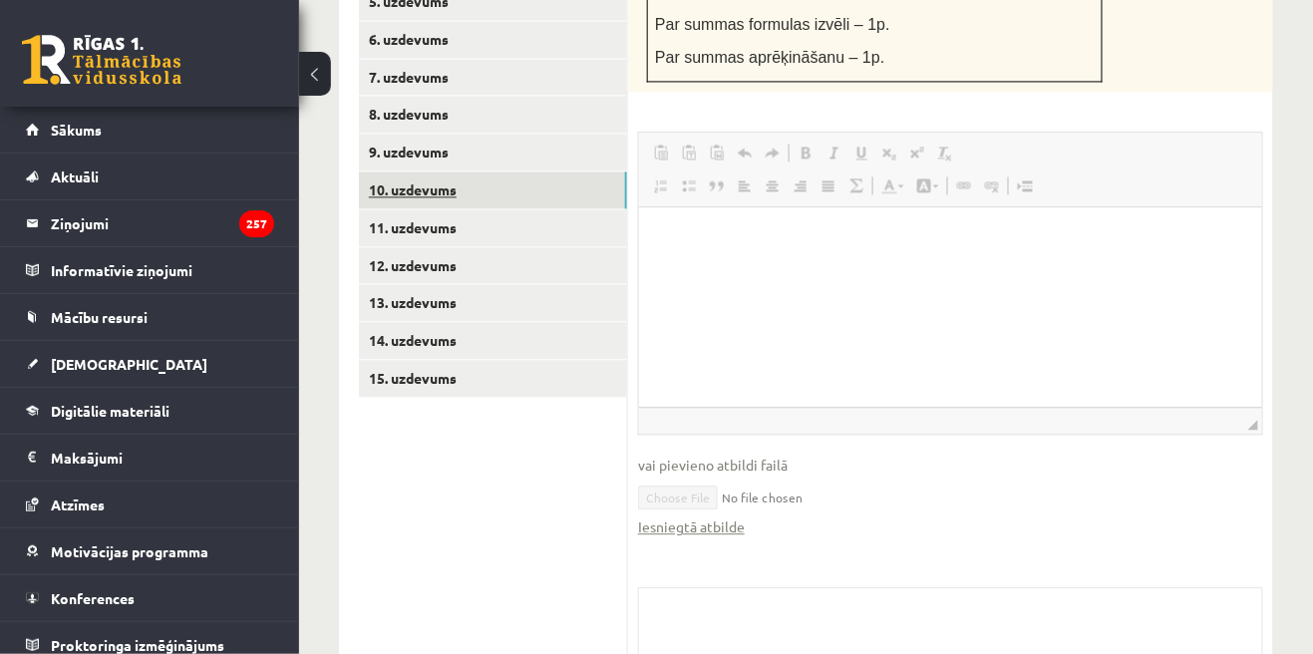
scroll to position [1083, 0]
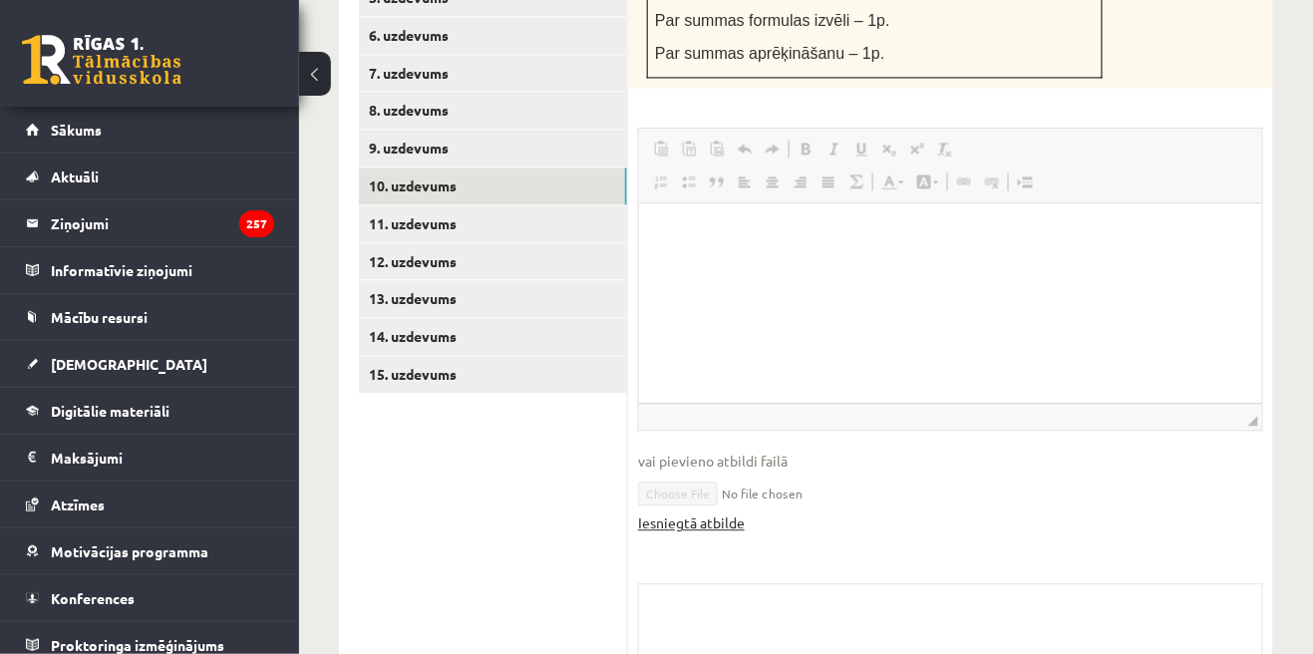
click at [729, 533] on link "Iesniegtā atbilde" at bounding box center [691, 522] width 107 height 21
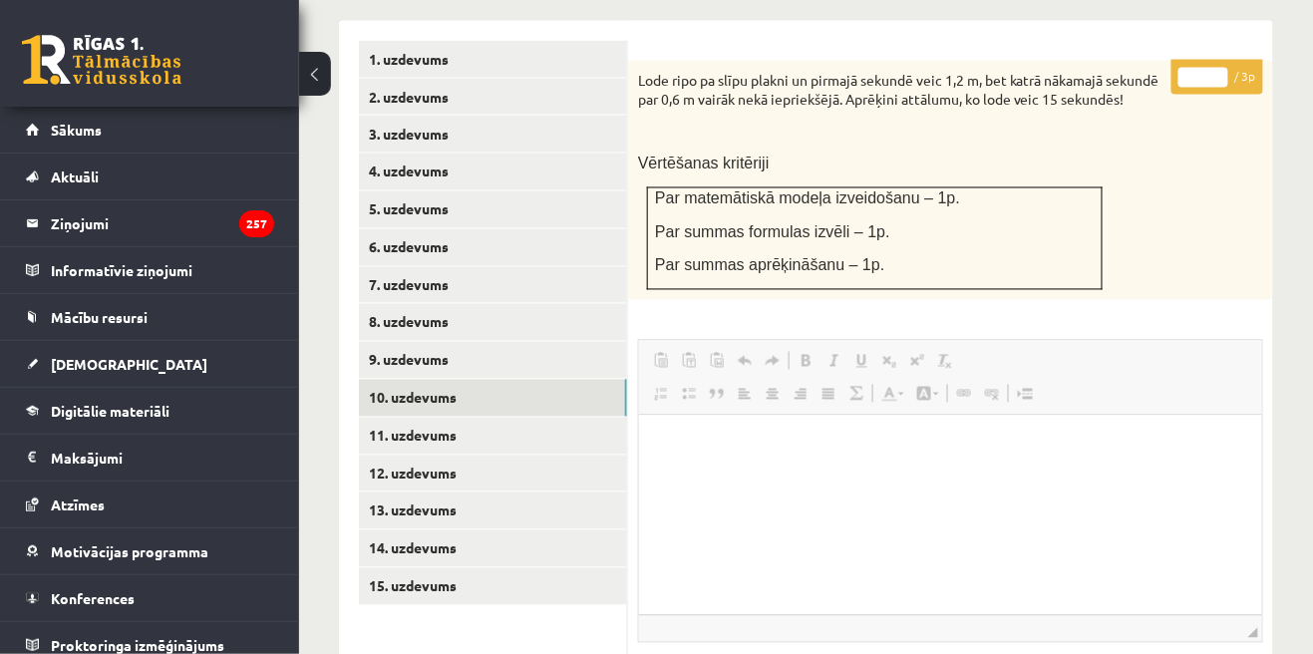
scroll to position [873, 0]
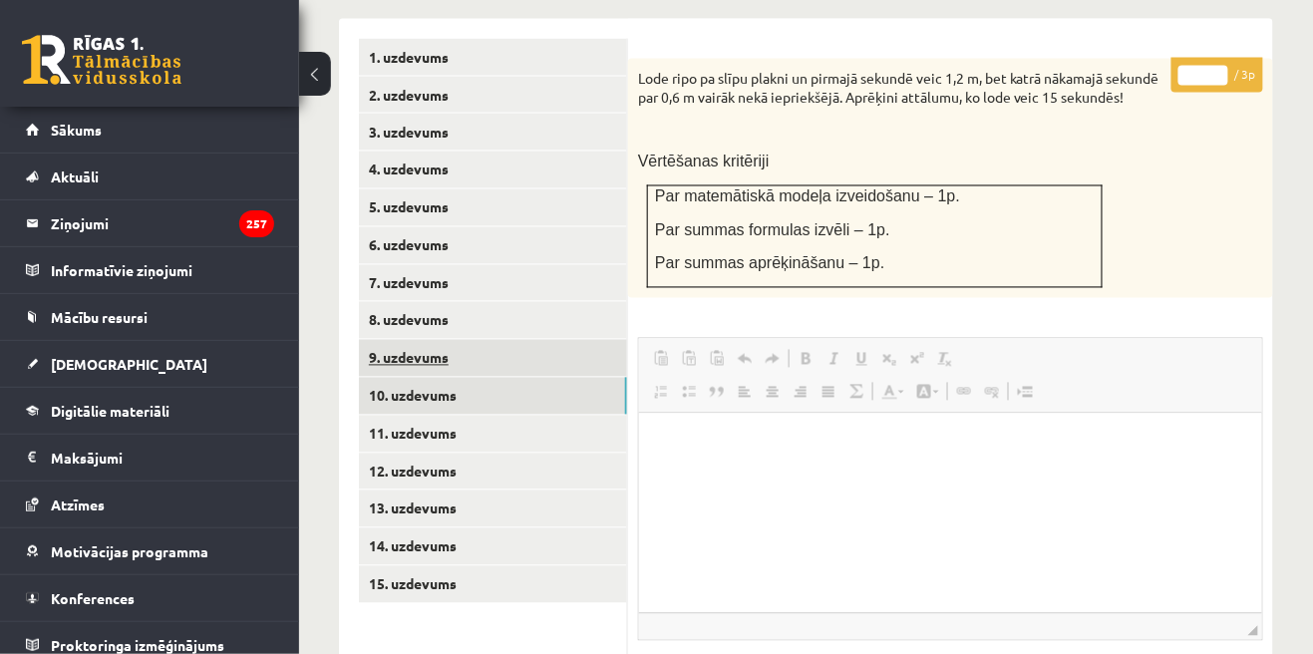
click at [377, 366] on link "9. uzdevums" at bounding box center [493, 358] width 268 height 37
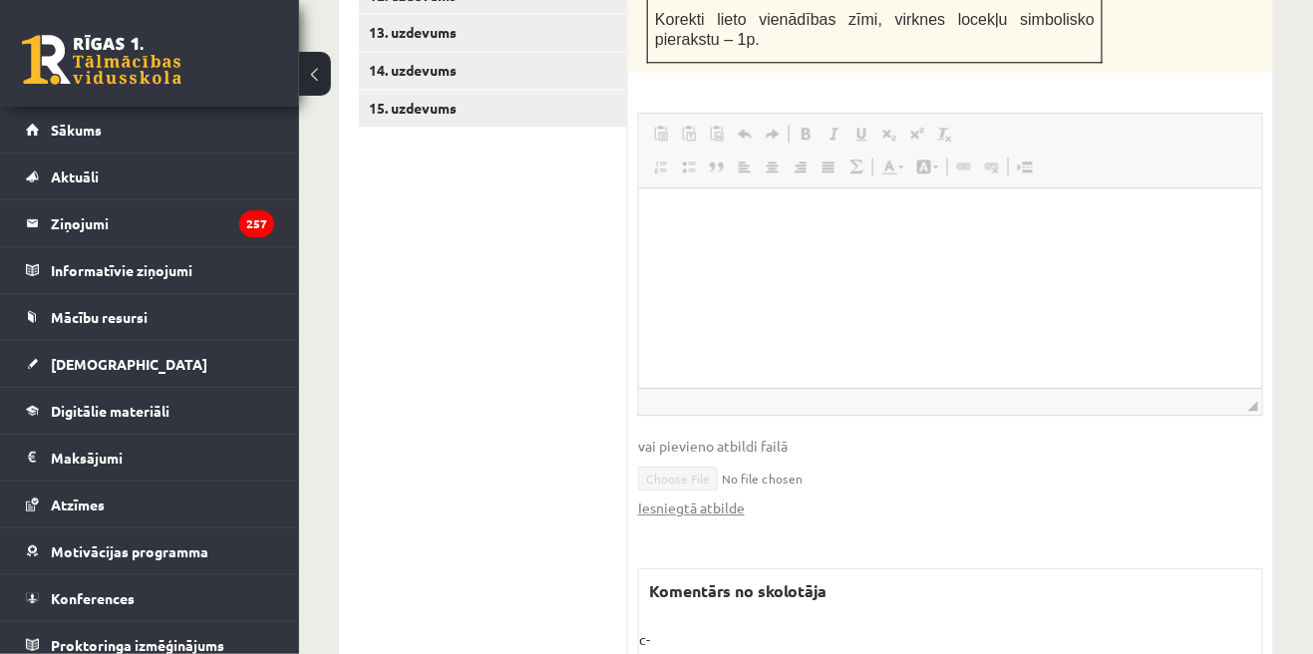
scroll to position [1351, 0]
click at [737, 506] on link "Iesniegtā atbilde" at bounding box center [691, 505] width 107 height 21
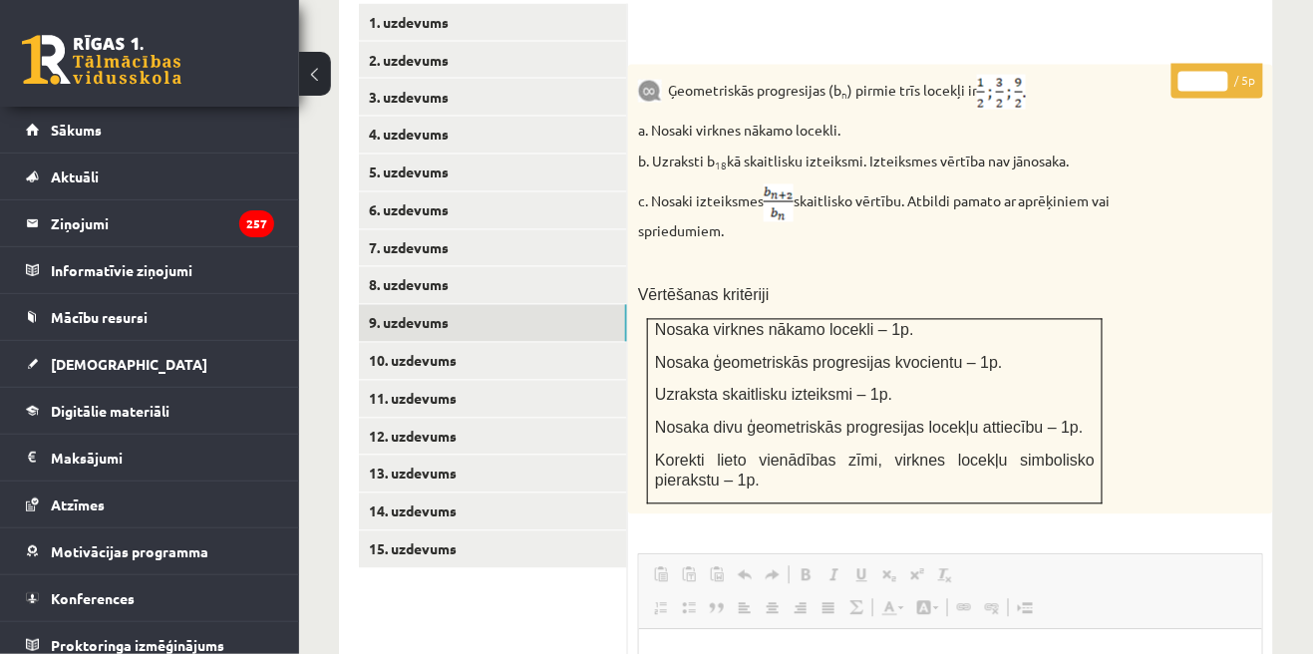
scroll to position [907, 0]
click at [387, 288] on link "8. uzdevums" at bounding box center [493, 286] width 268 height 37
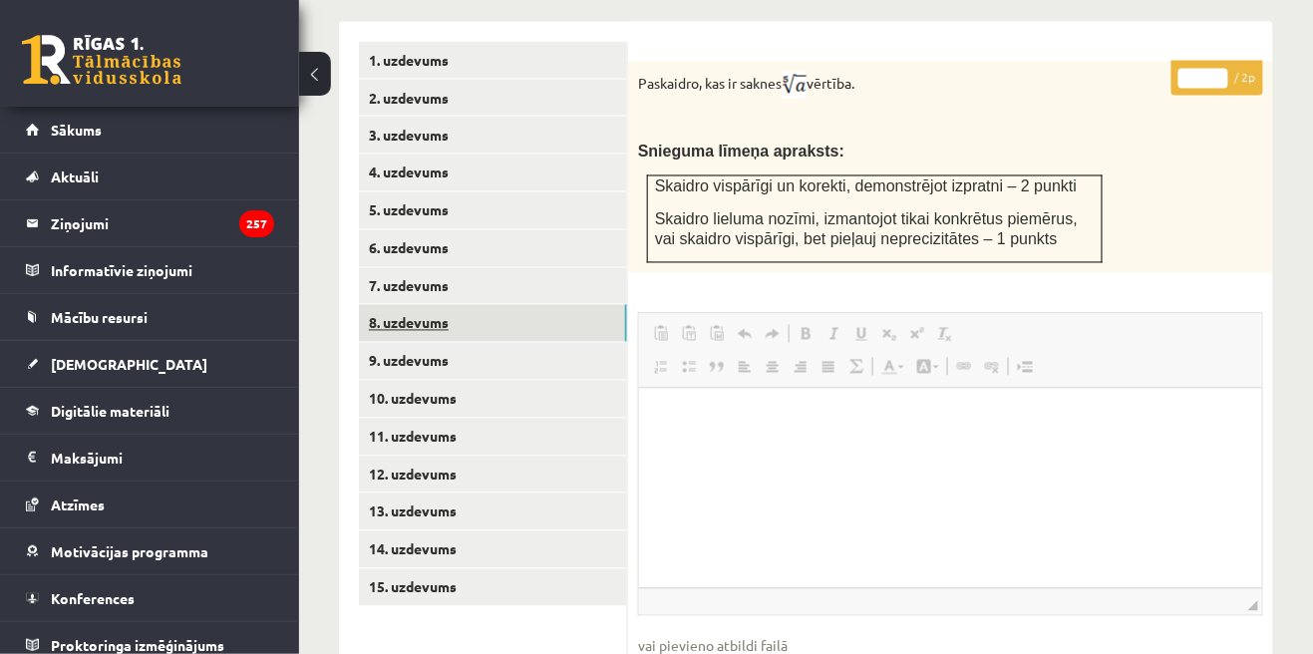
scroll to position [846, 0]
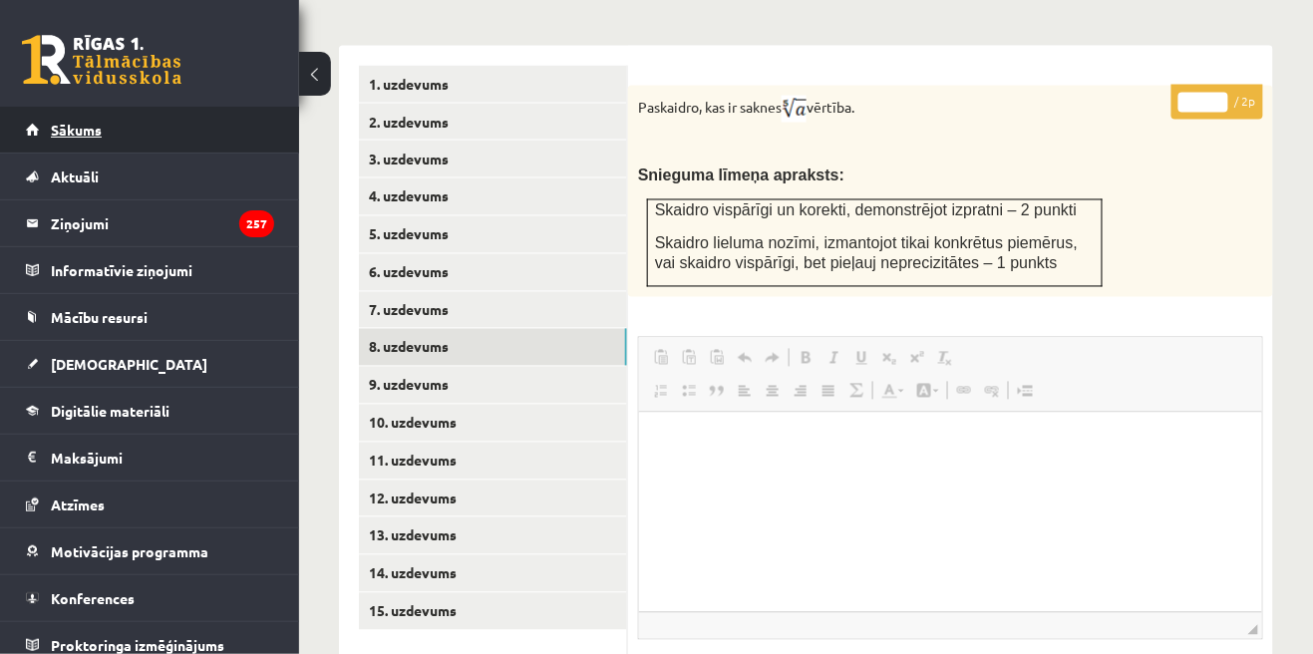
click at [62, 137] on link "Sākums" at bounding box center [150, 130] width 248 height 46
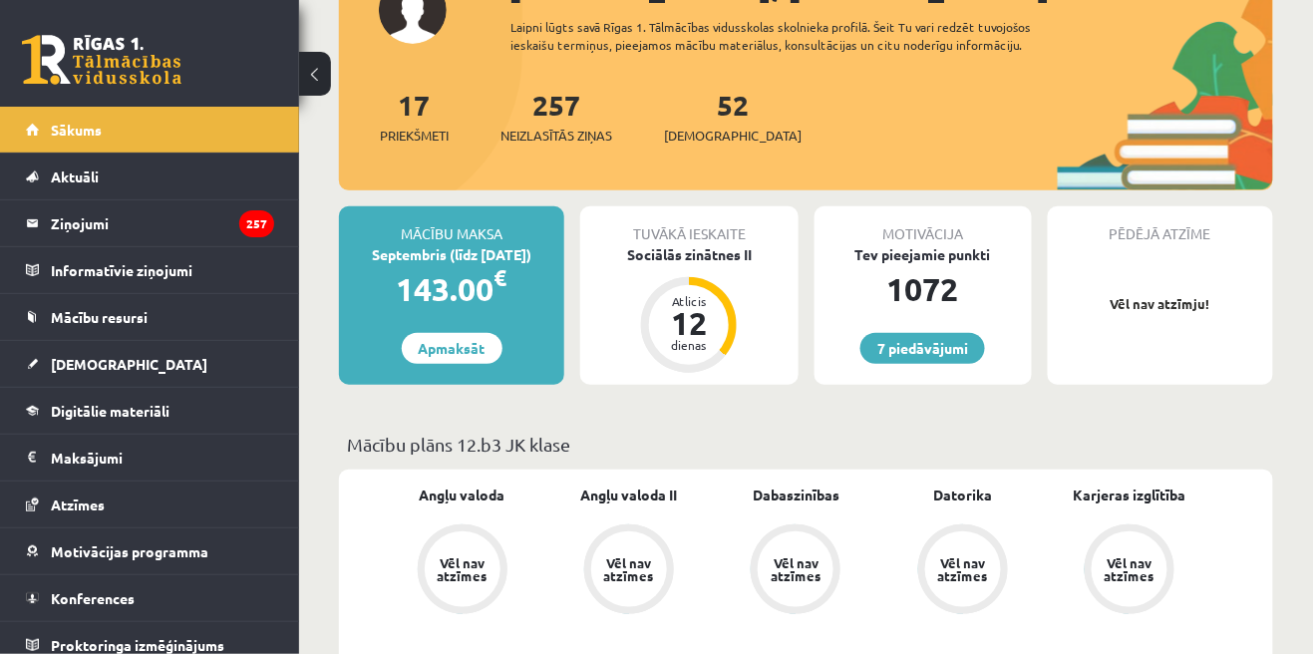
scroll to position [191, 0]
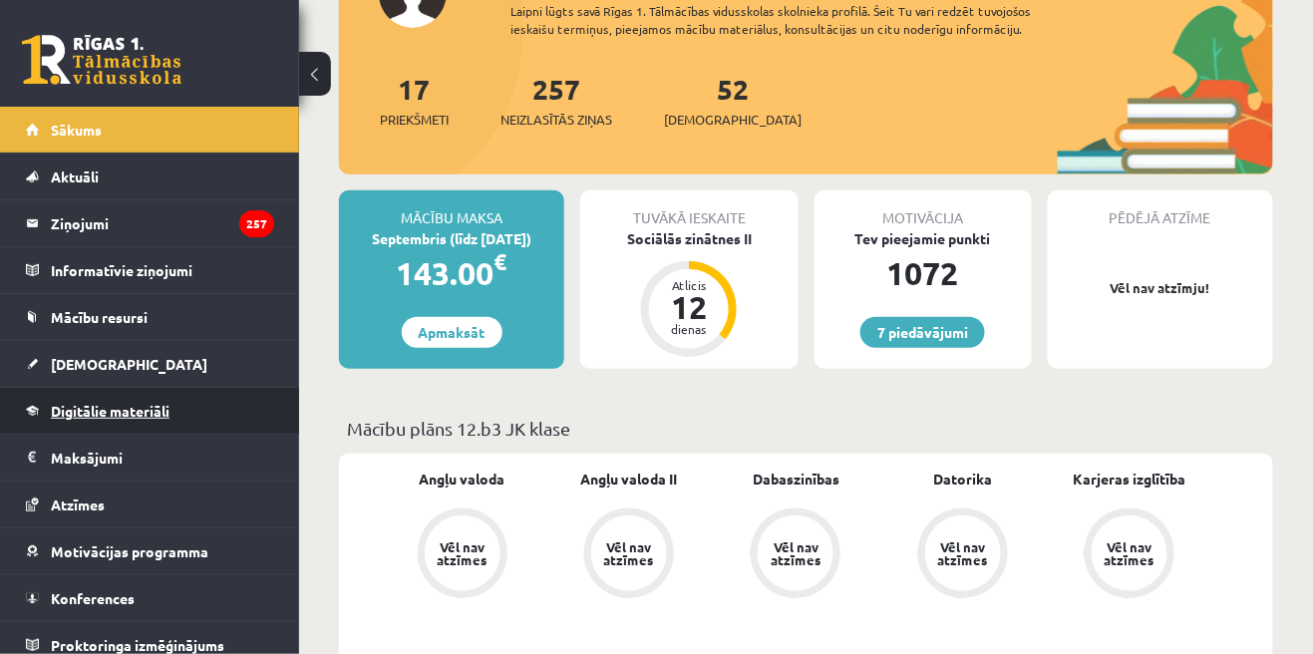
click at [96, 414] on span "Digitālie materiāli" at bounding box center [110, 411] width 119 height 18
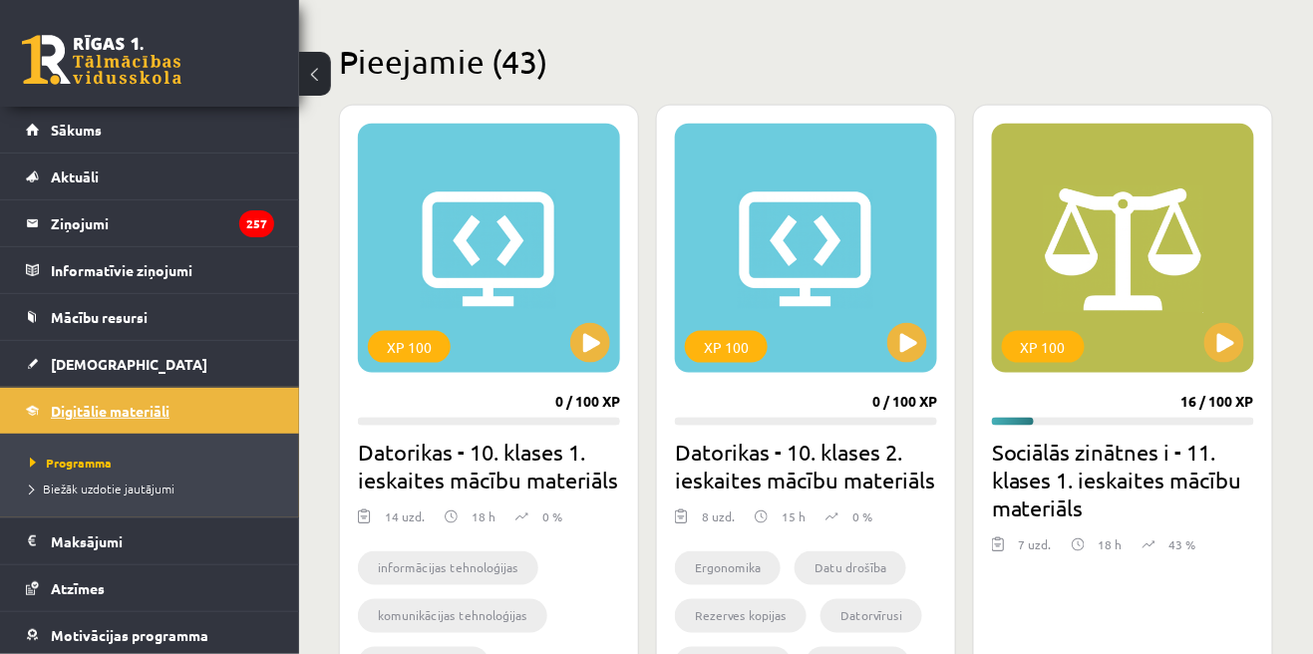
scroll to position [494, 0]
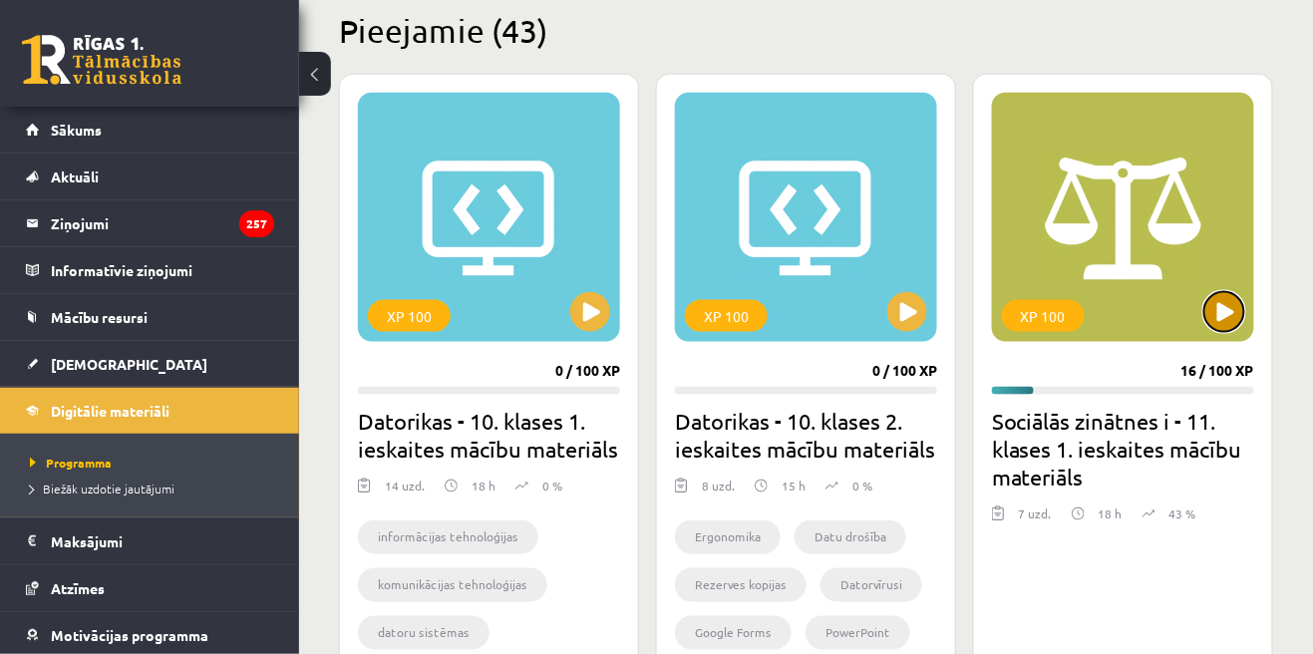
click at [1232, 320] on button at bounding box center [1224, 312] width 40 height 40
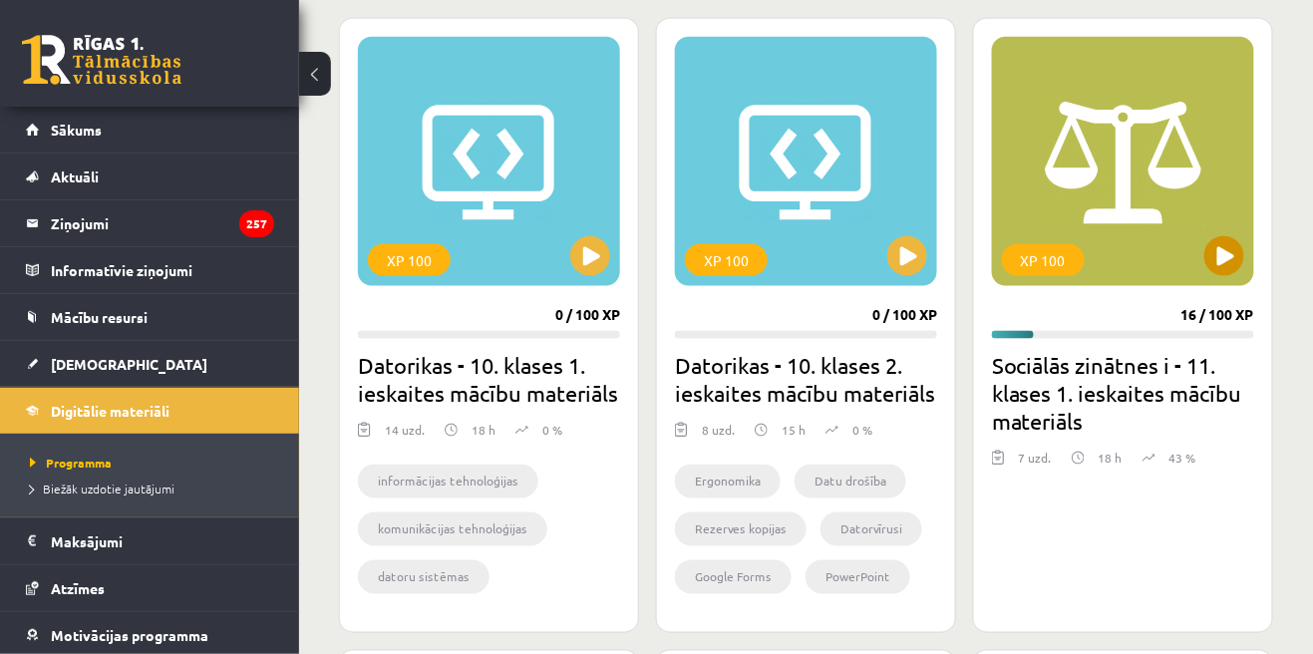
scroll to position [590, 0]
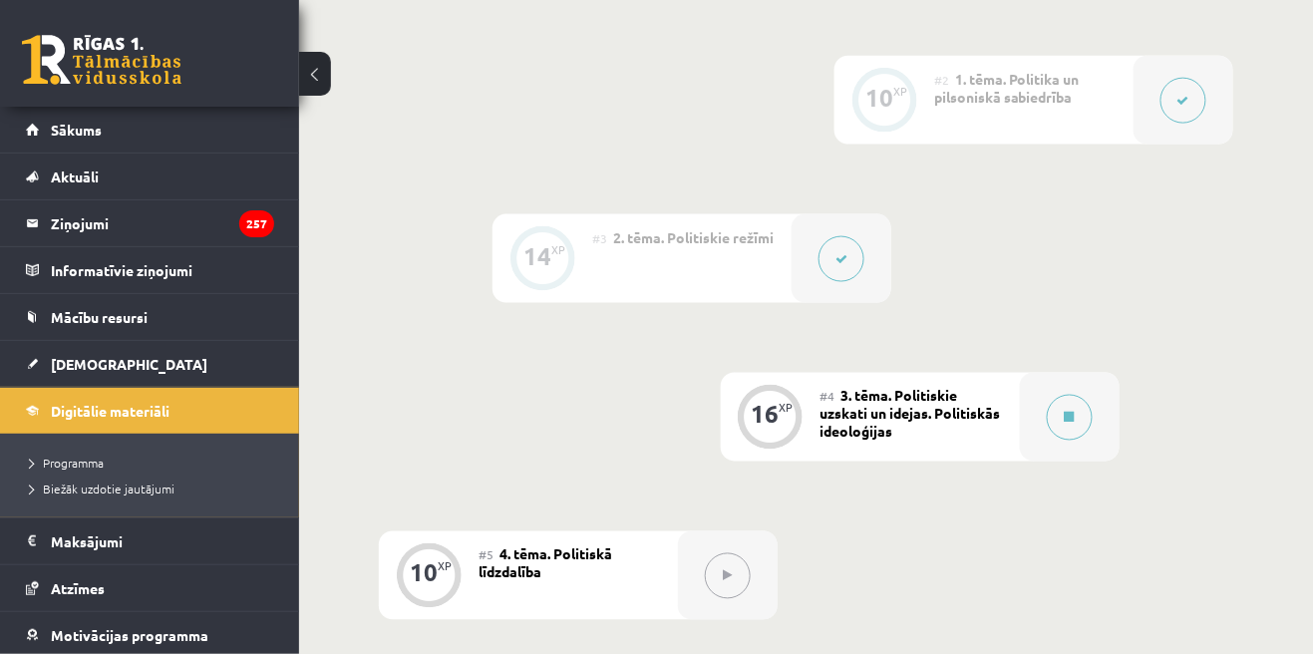
scroll to position [661, 0]
click at [1068, 418] on icon at bounding box center [1069, 418] width 10 height 12
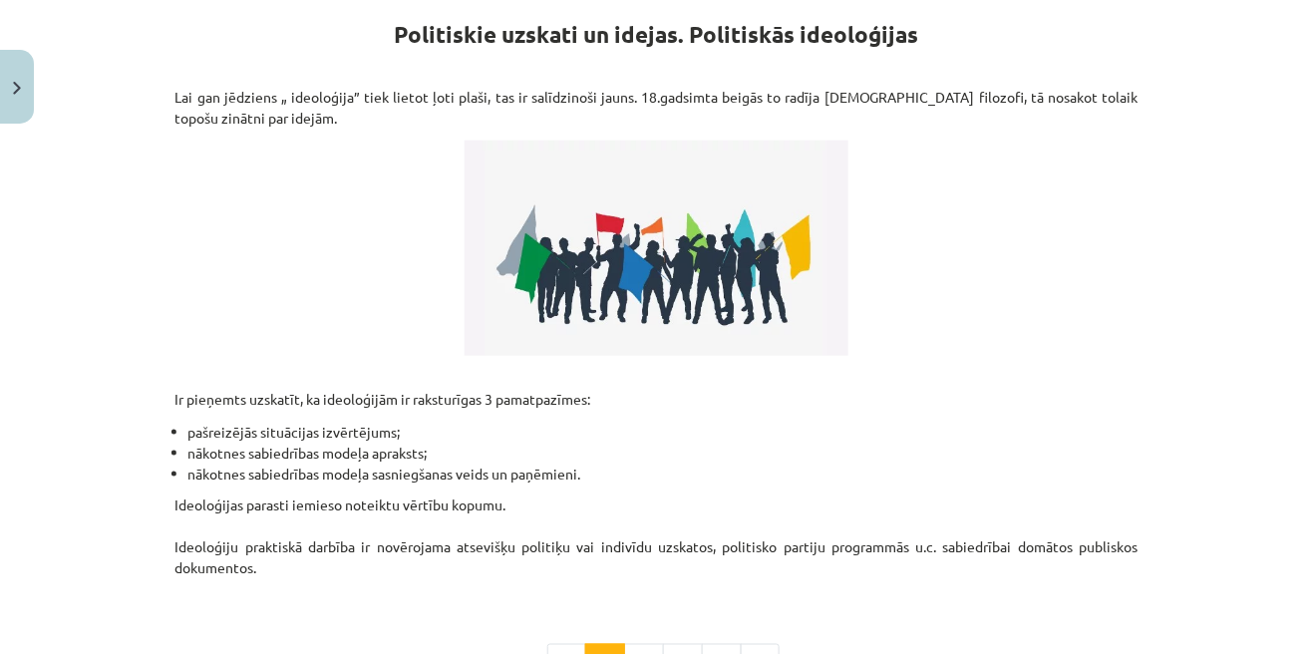
scroll to position [375, 0]
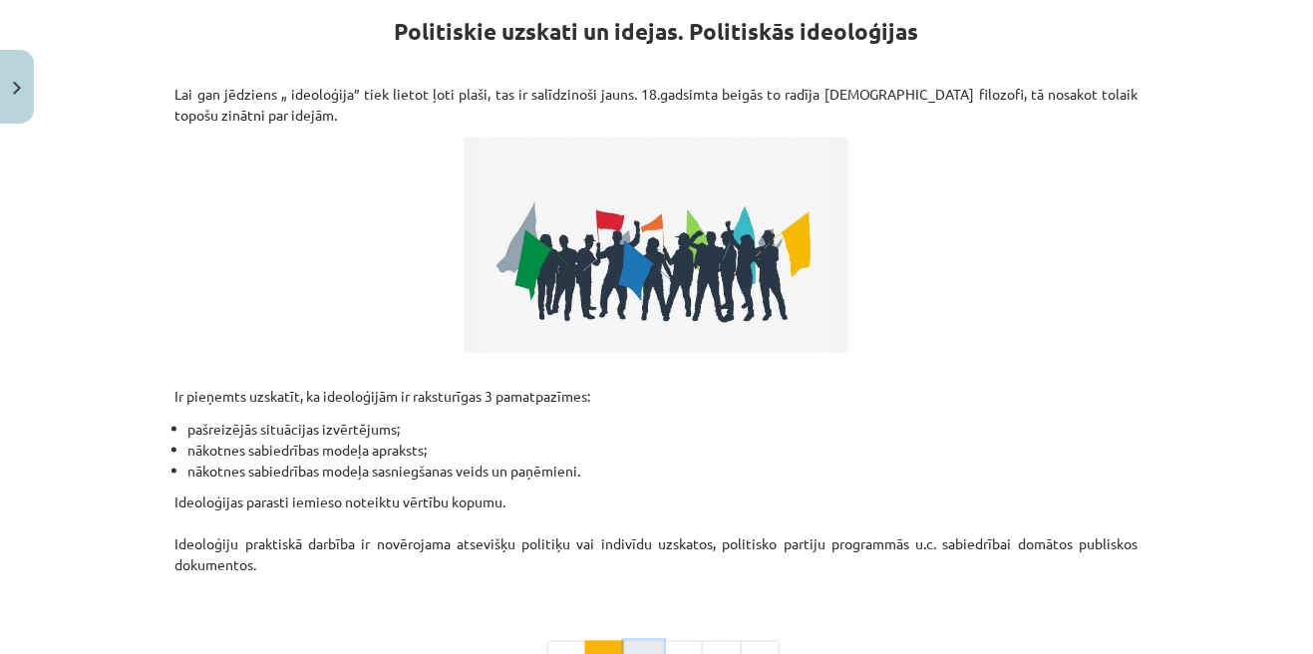
click at [642, 653] on button "2" at bounding box center [644, 661] width 40 height 40
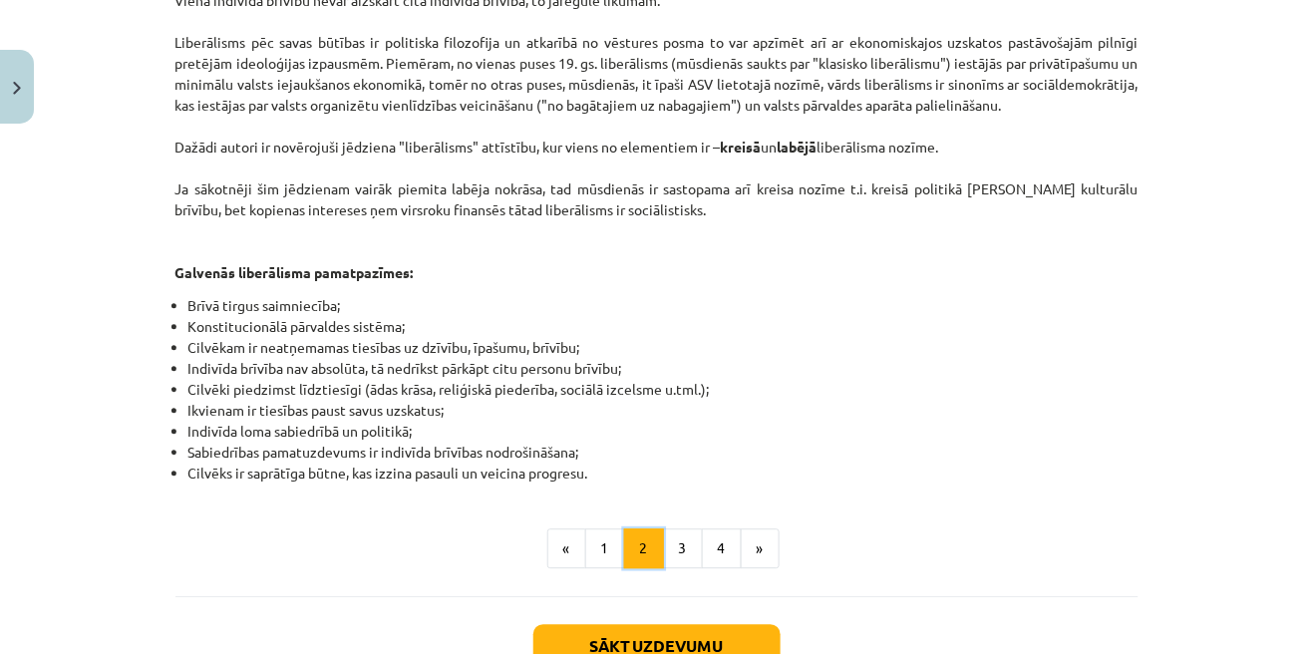
scroll to position [1078, 0]
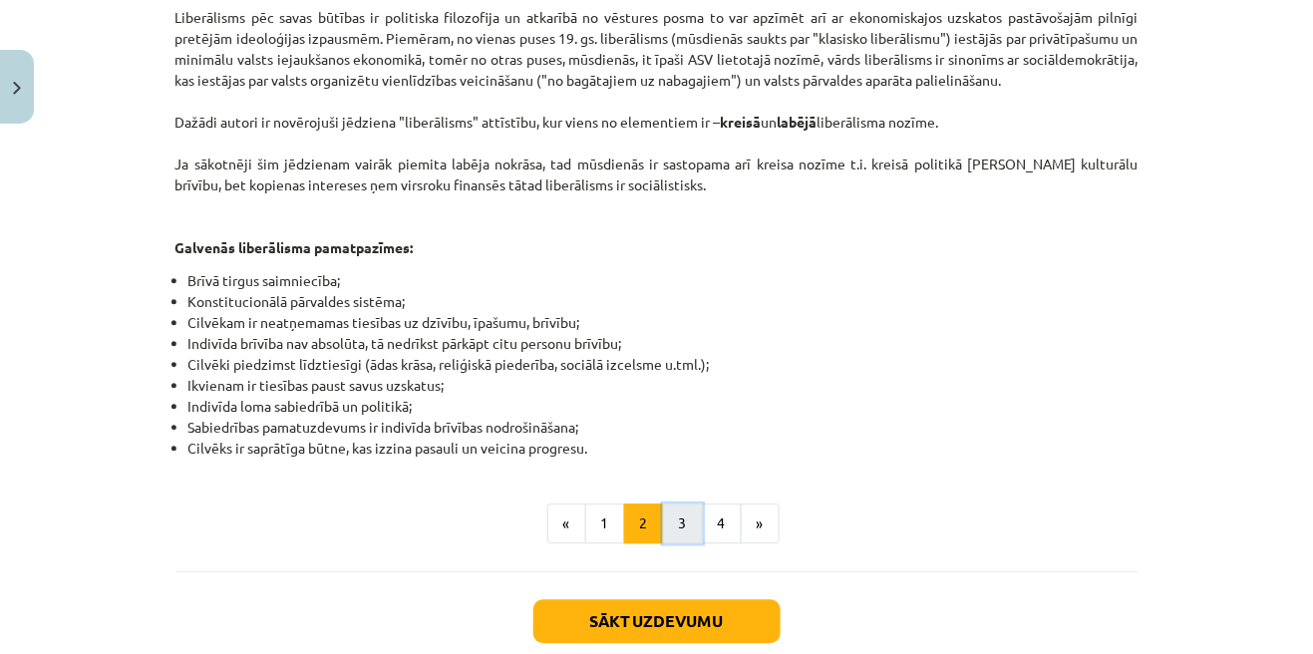
click at [681, 503] on button "3" at bounding box center [683, 523] width 40 height 40
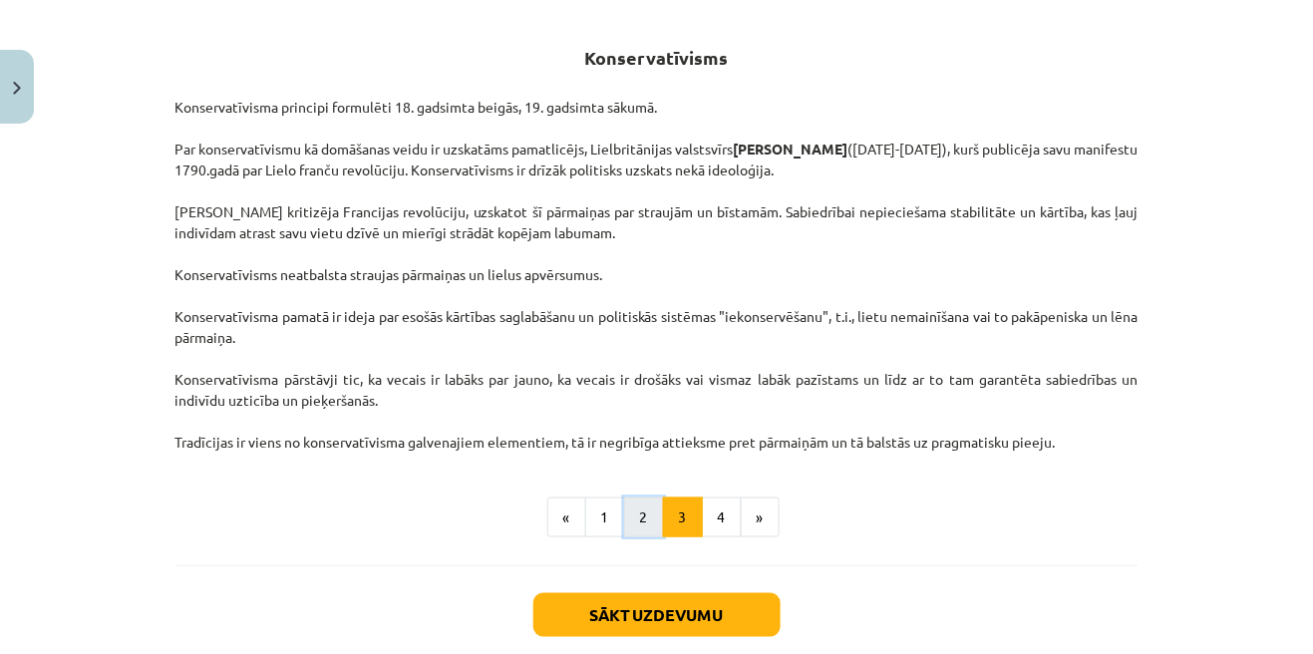
click at [652, 519] on button "2" at bounding box center [644, 517] width 40 height 40
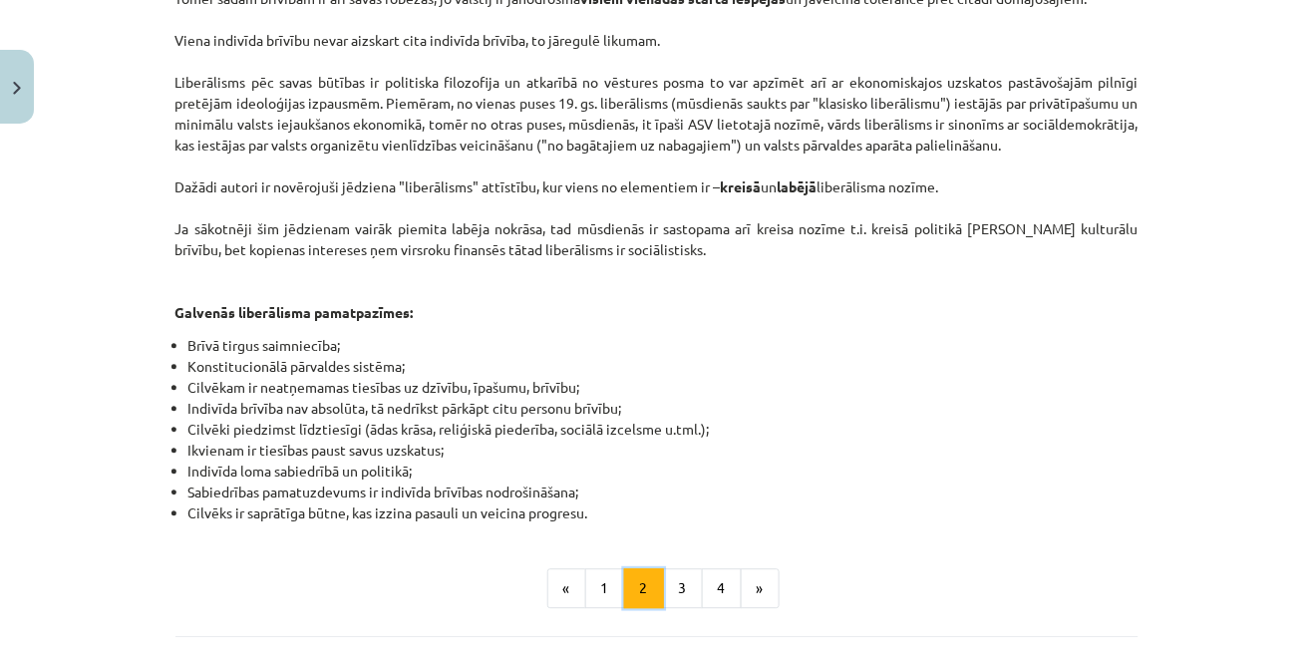
scroll to position [1078, 0]
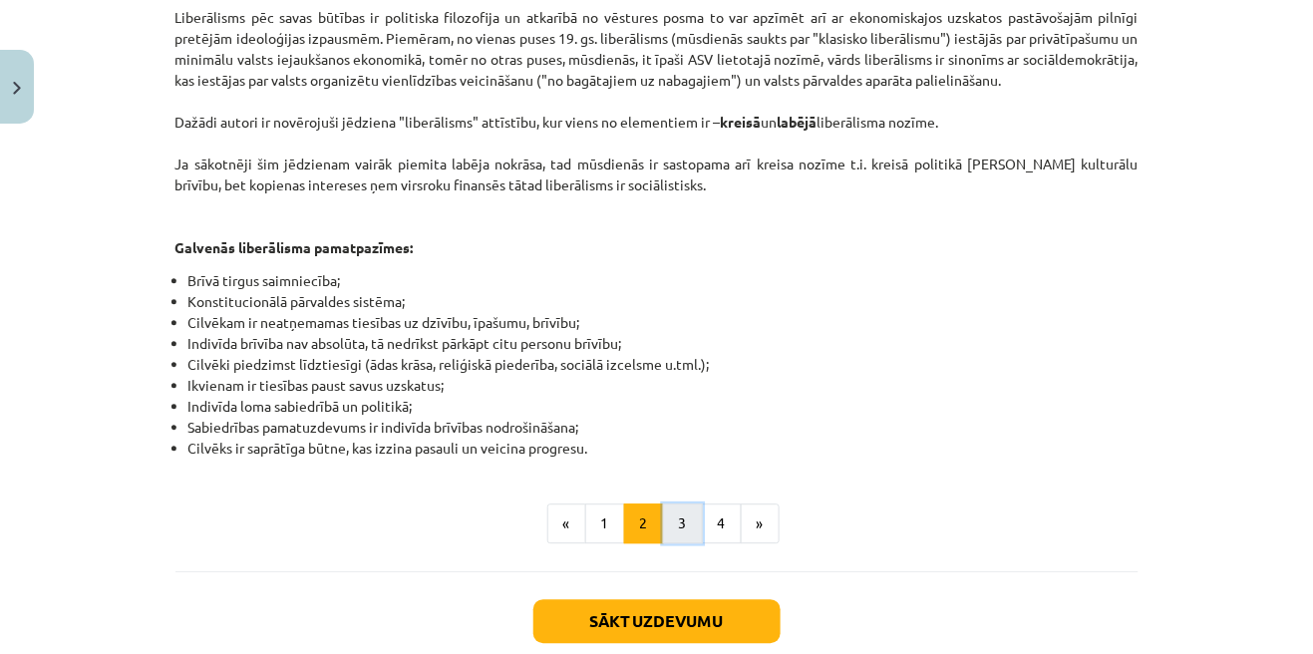
click at [683, 511] on button "3" at bounding box center [683, 523] width 40 height 40
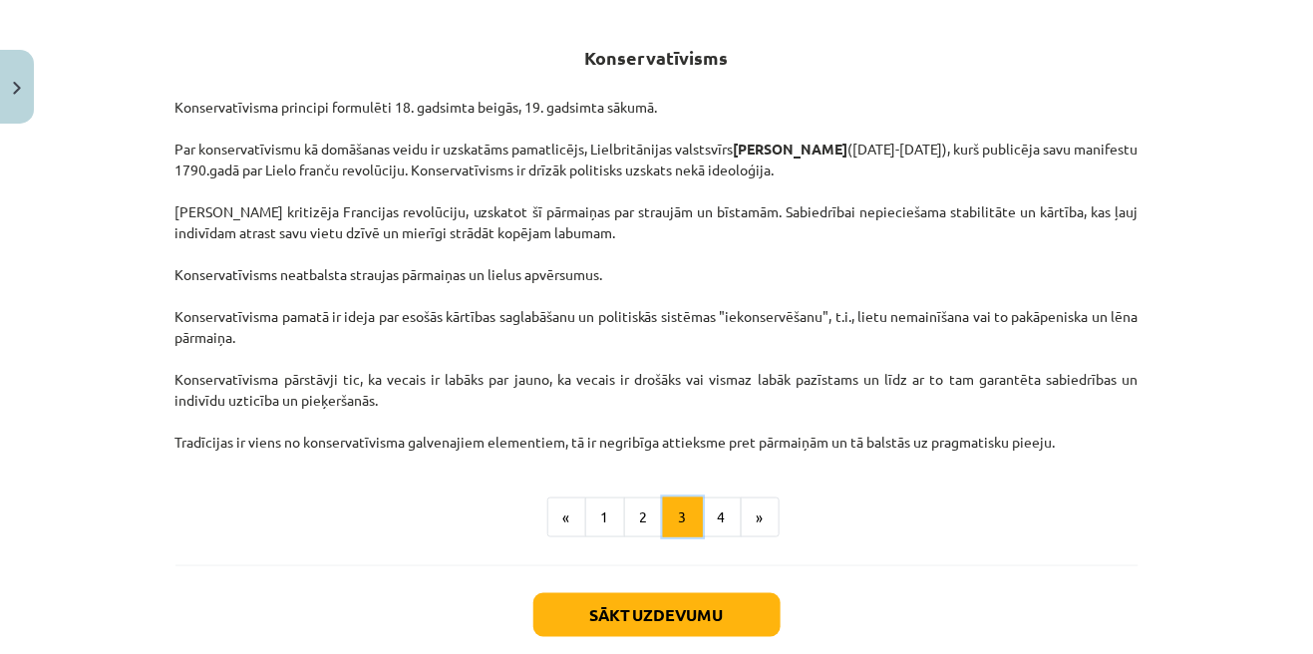
scroll to position [357, 0]
click at [724, 523] on button "4" at bounding box center [722, 517] width 40 height 40
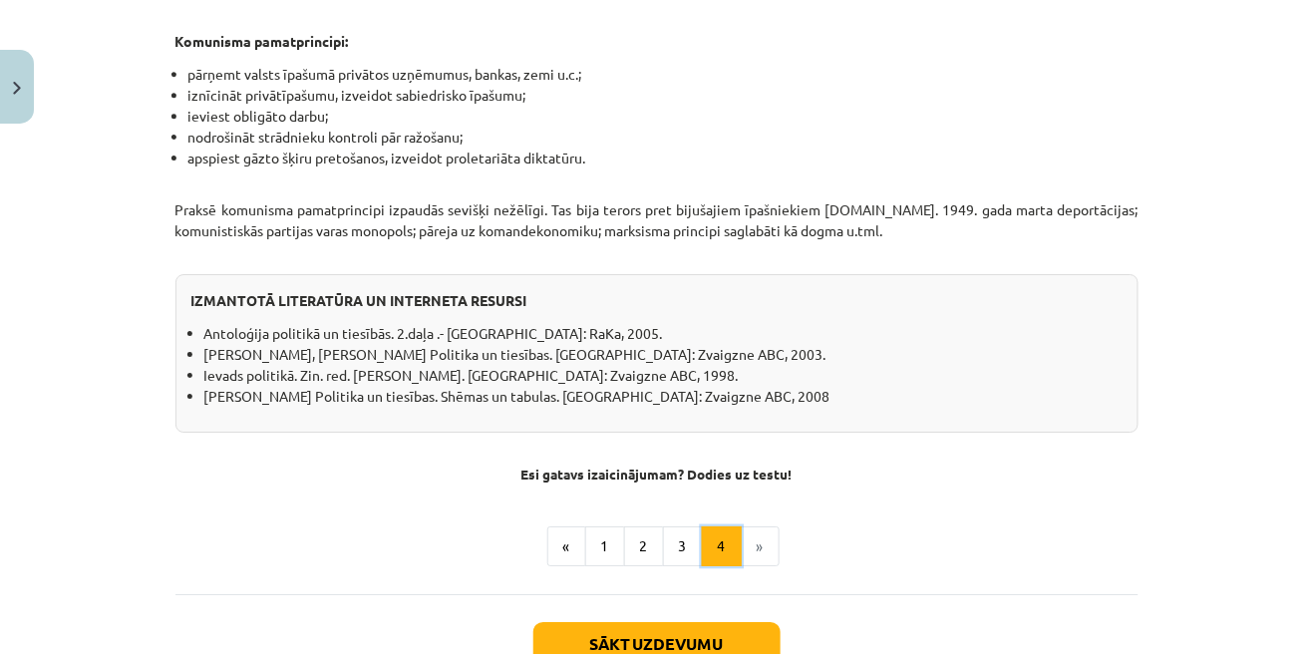
scroll to position [1660, 0]
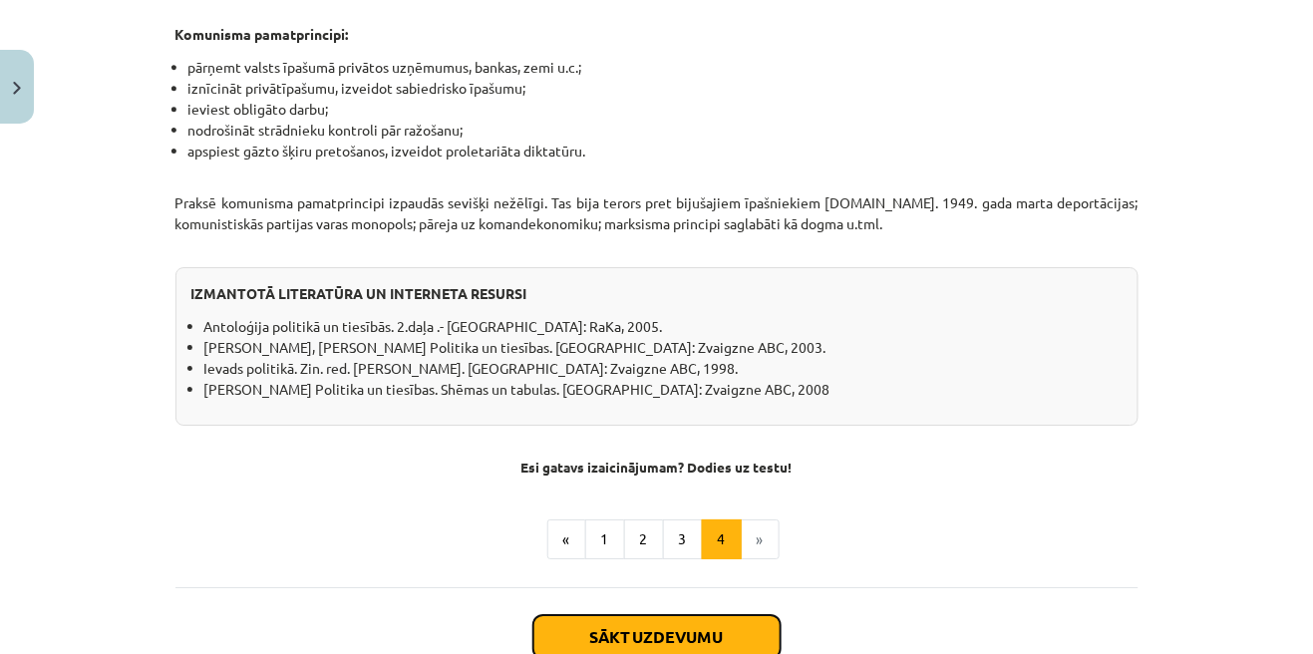
click at [757, 615] on button "Sākt uzdevumu" at bounding box center [656, 637] width 247 height 44
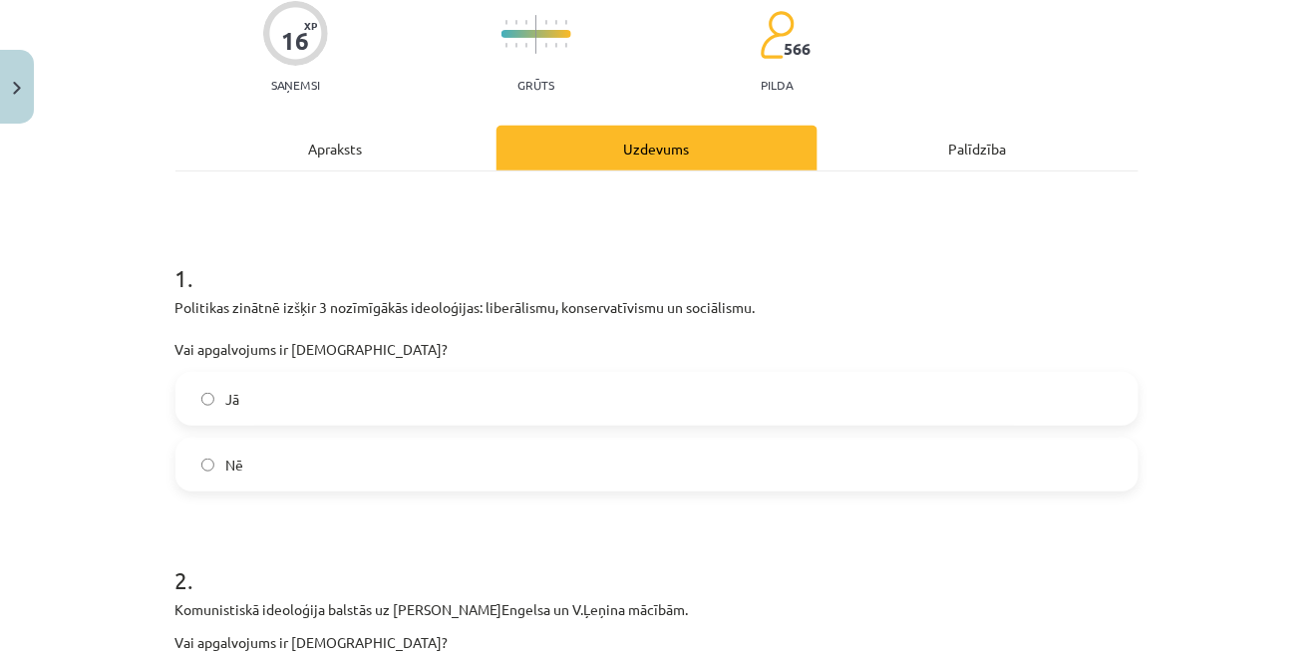
scroll to position [186, 0]
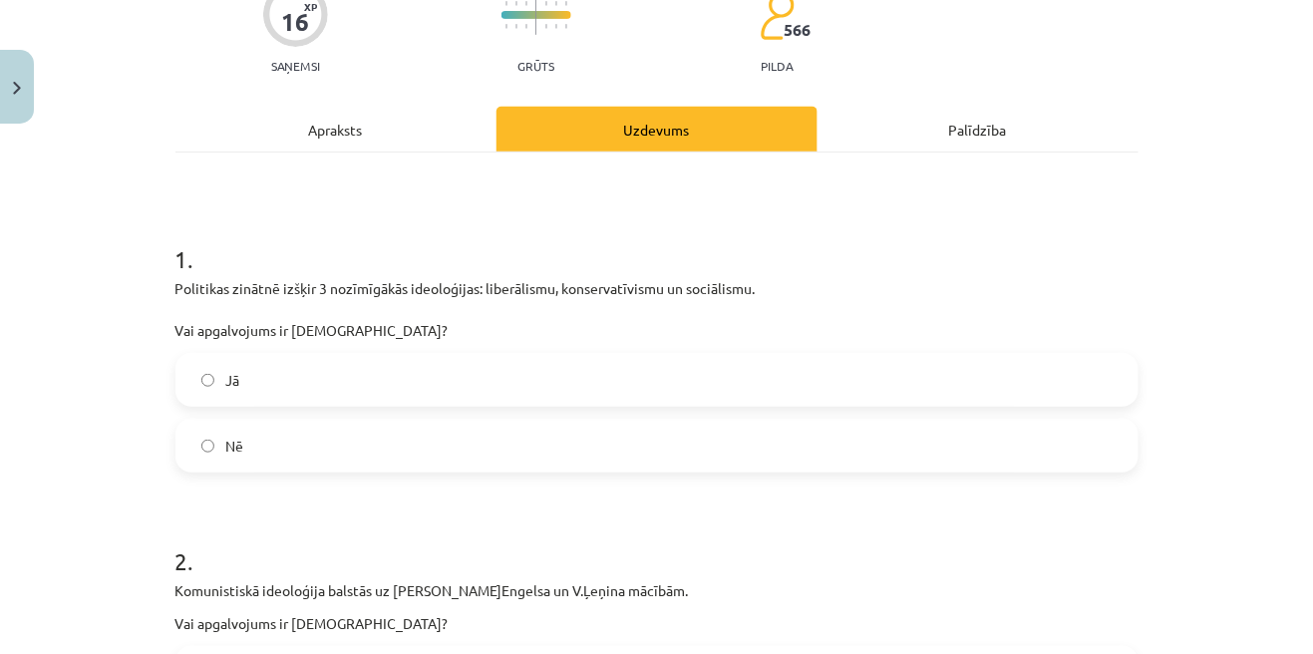
click at [1083, 374] on label "Jā" at bounding box center [656, 380] width 959 height 50
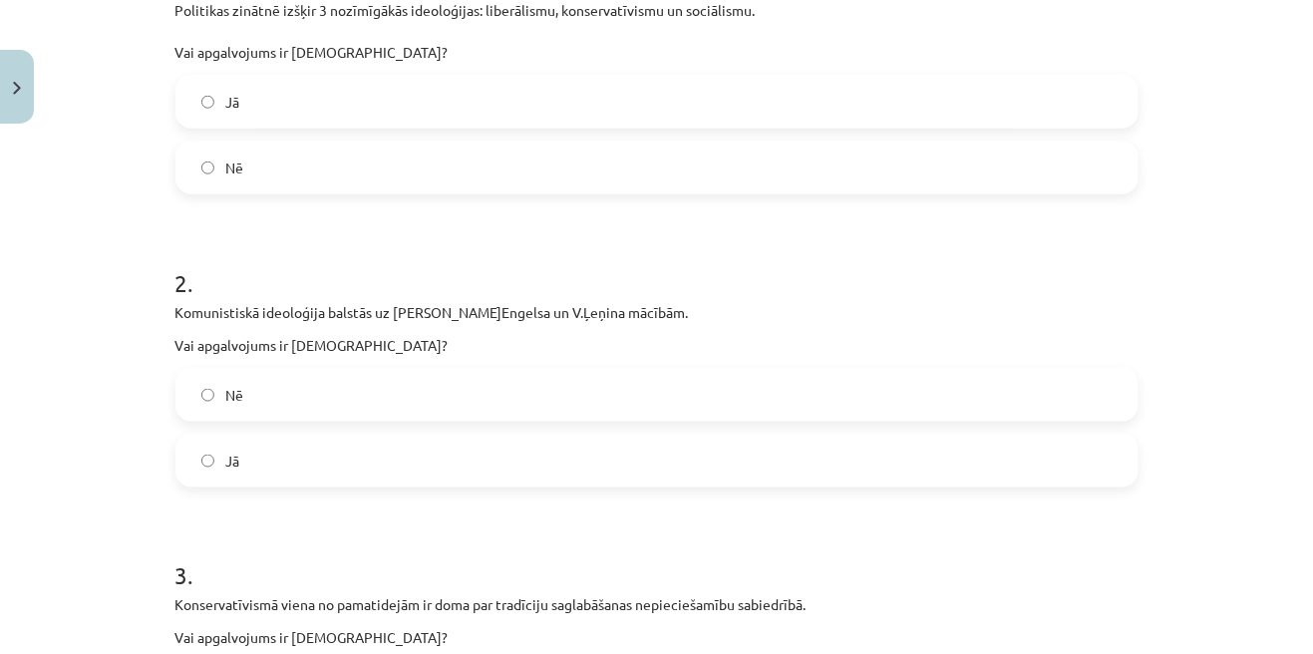
scroll to position [478, 0]
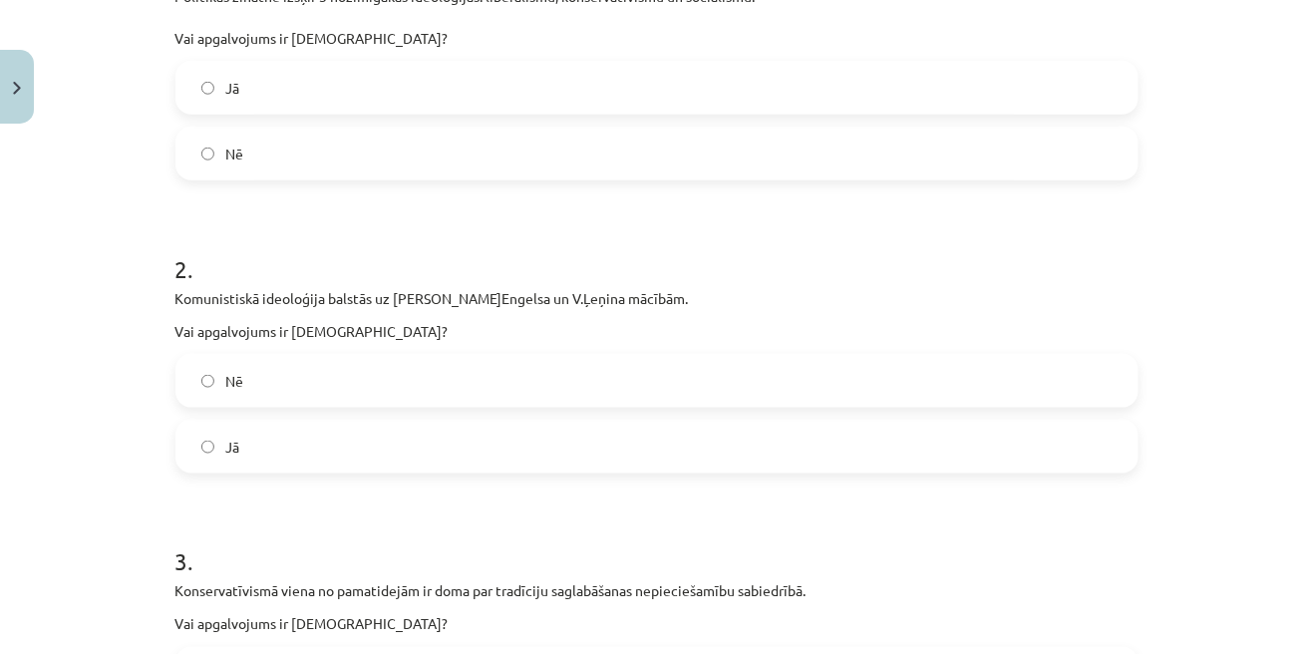
click at [1087, 440] on label "Jā" at bounding box center [656, 447] width 959 height 50
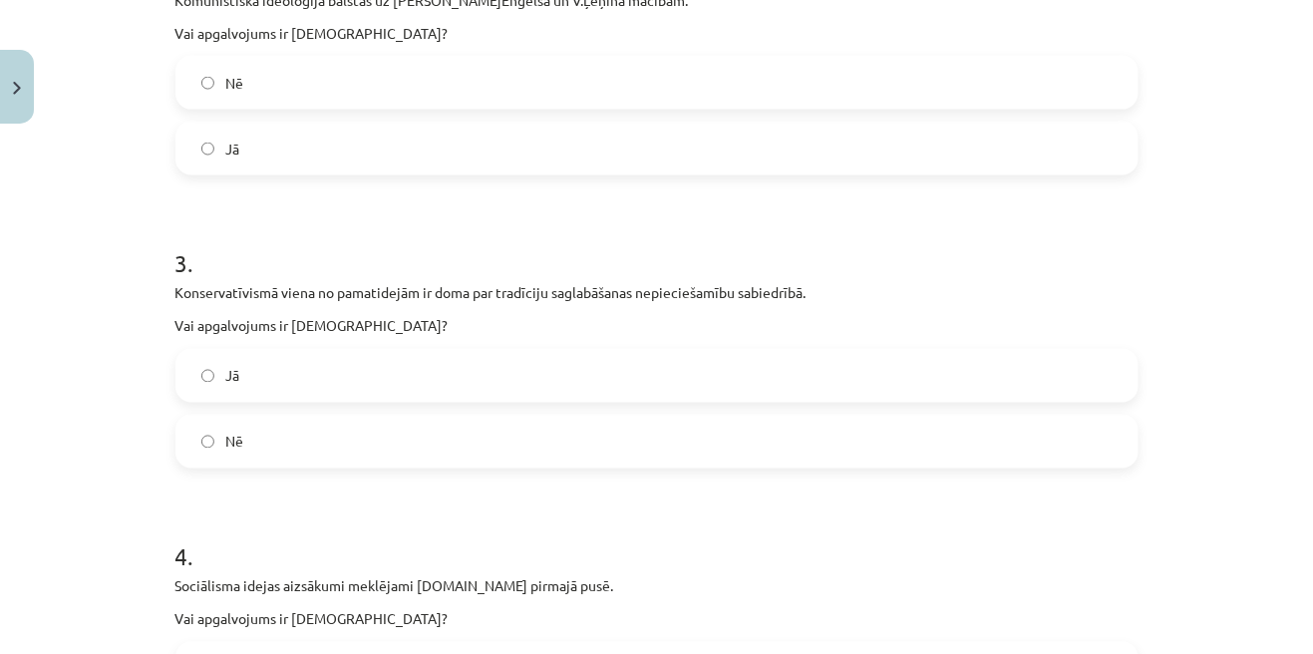
scroll to position [787, 0]
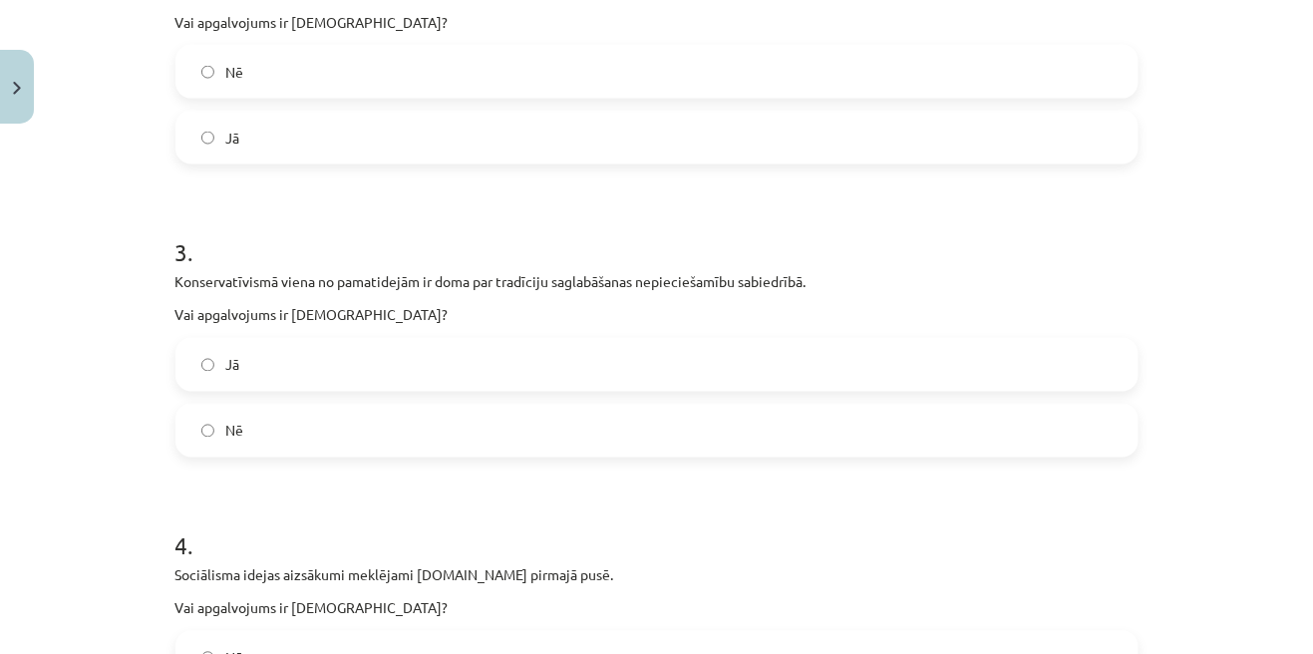
click at [1089, 380] on label "Jā" at bounding box center [656, 365] width 959 height 50
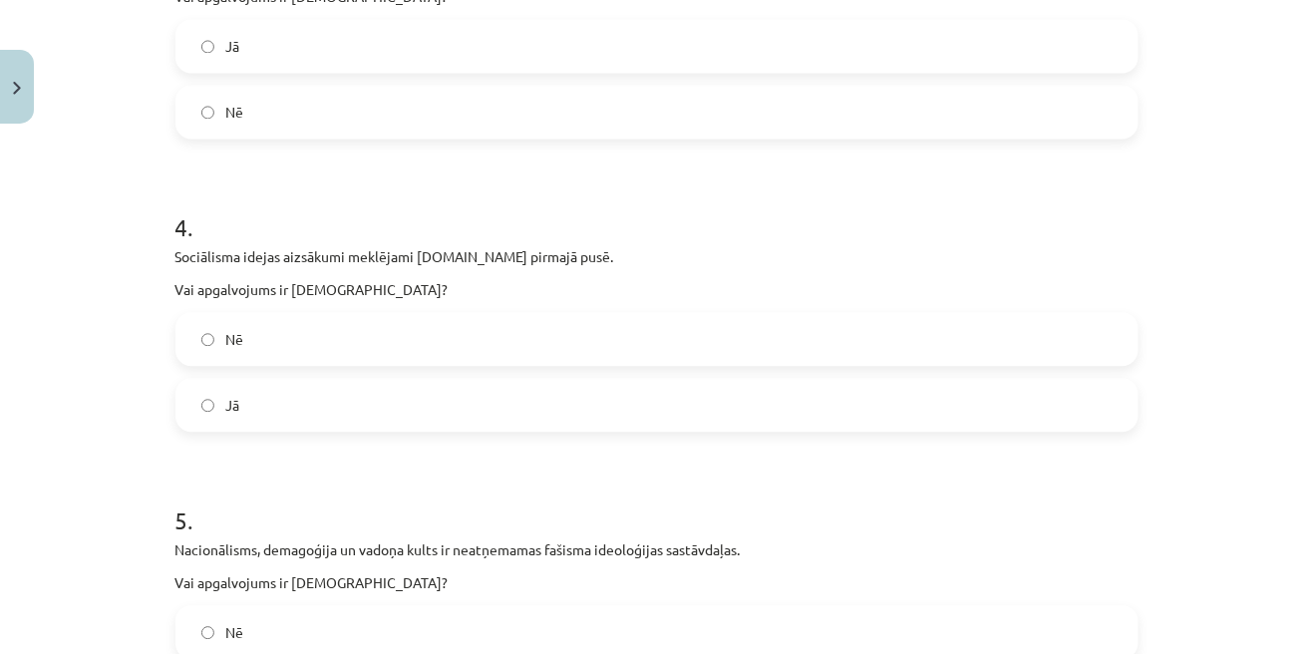
scroll to position [1113, 0]
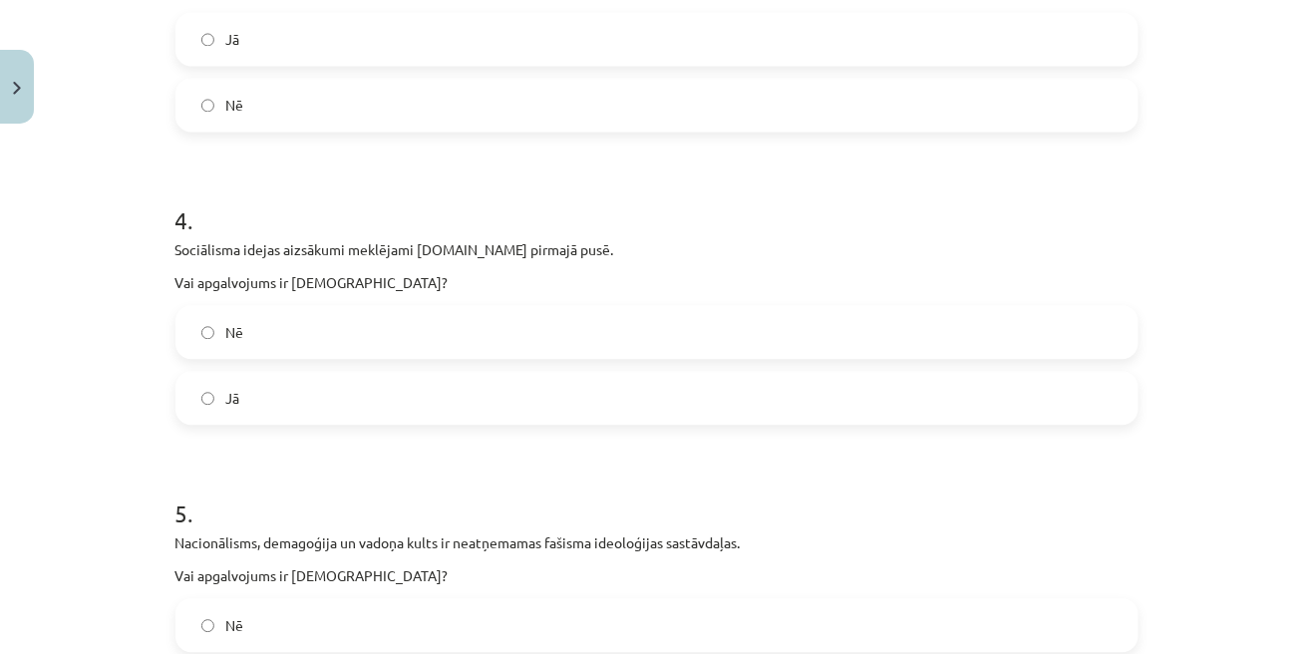
click at [1083, 412] on label "Jā" at bounding box center [656, 398] width 959 height 50
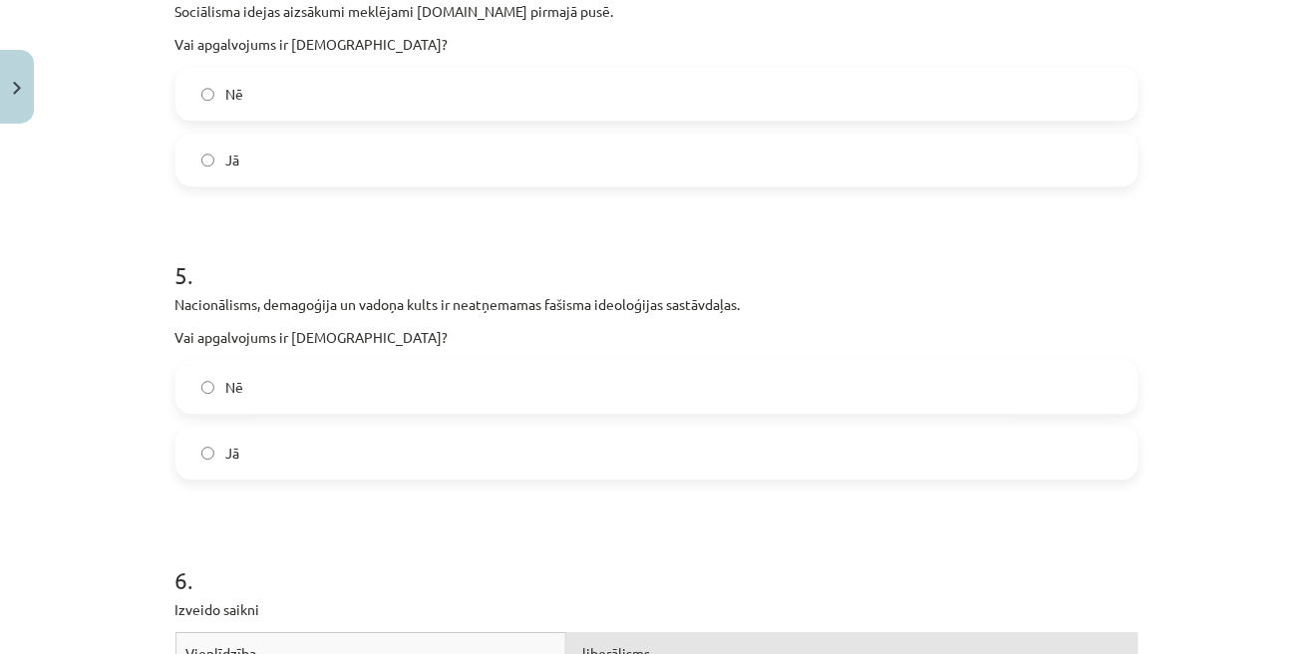
scroll to position [1365, 0]
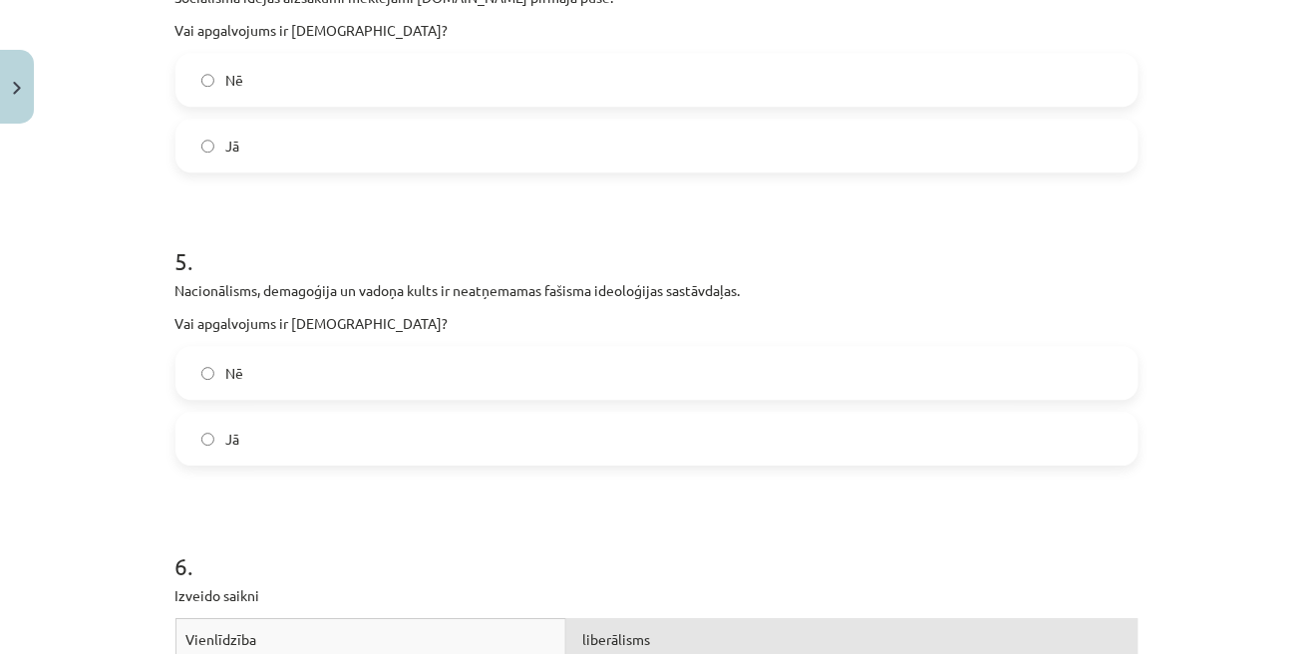
click at [1096, 460] on label "Jā" at bounding box center [656, 439] width 959 height 50
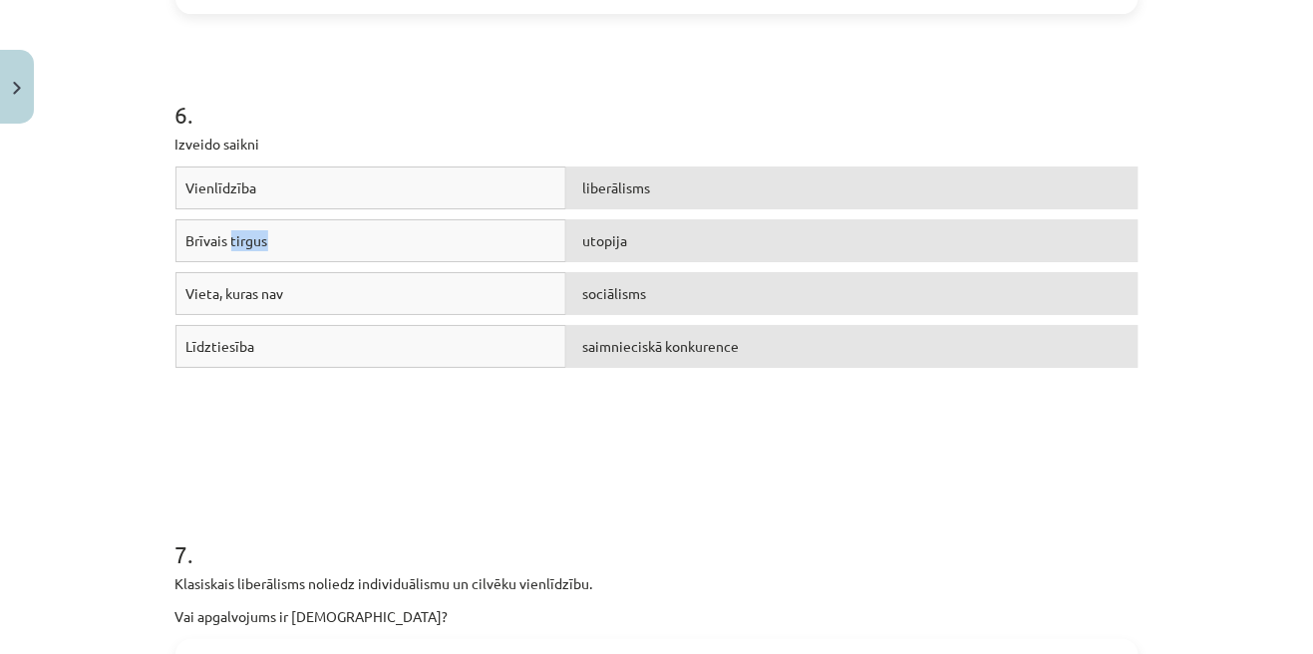
scroll to position [1822, 0]
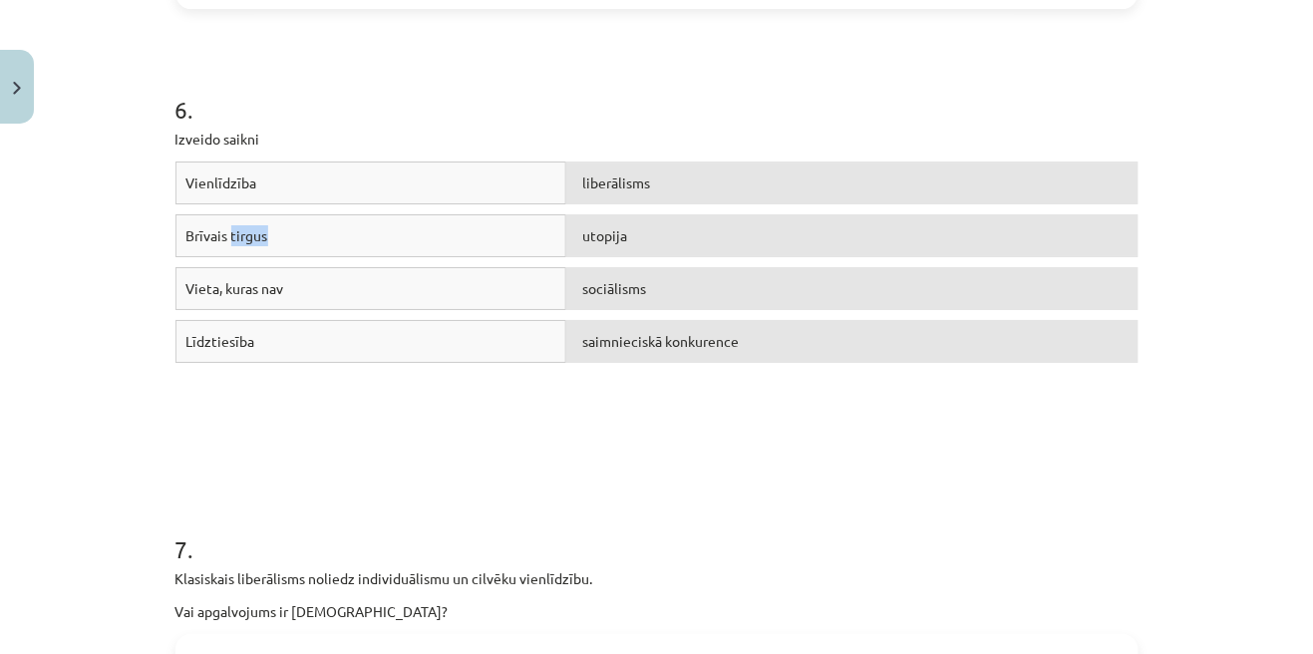
click at [734, 242] on div "utopija" at bounding box center [851, 235] width 571 height 43
click at [740, 442] on div "Vienlīdzība liberālisms Brīvais tirgus utopija Vieta, kuras nav sociālisms Līdz…" at bounding box center [656, 310] width 963 height 299
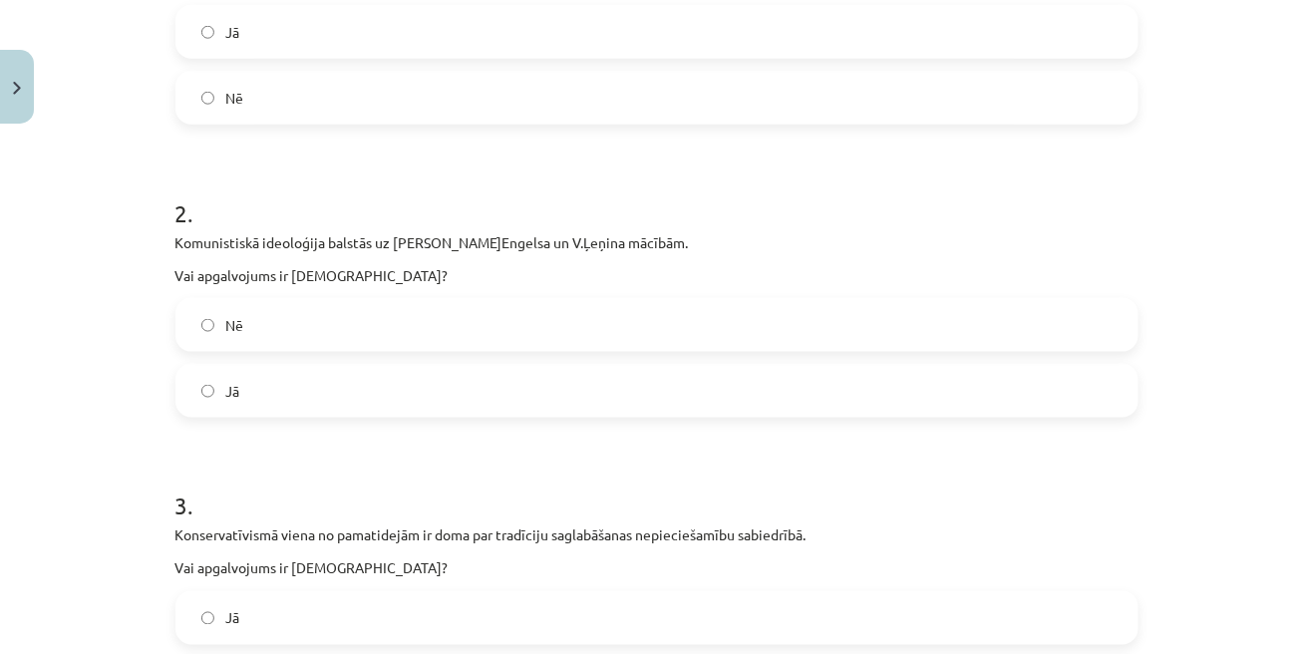
scroll to position [0, 0]
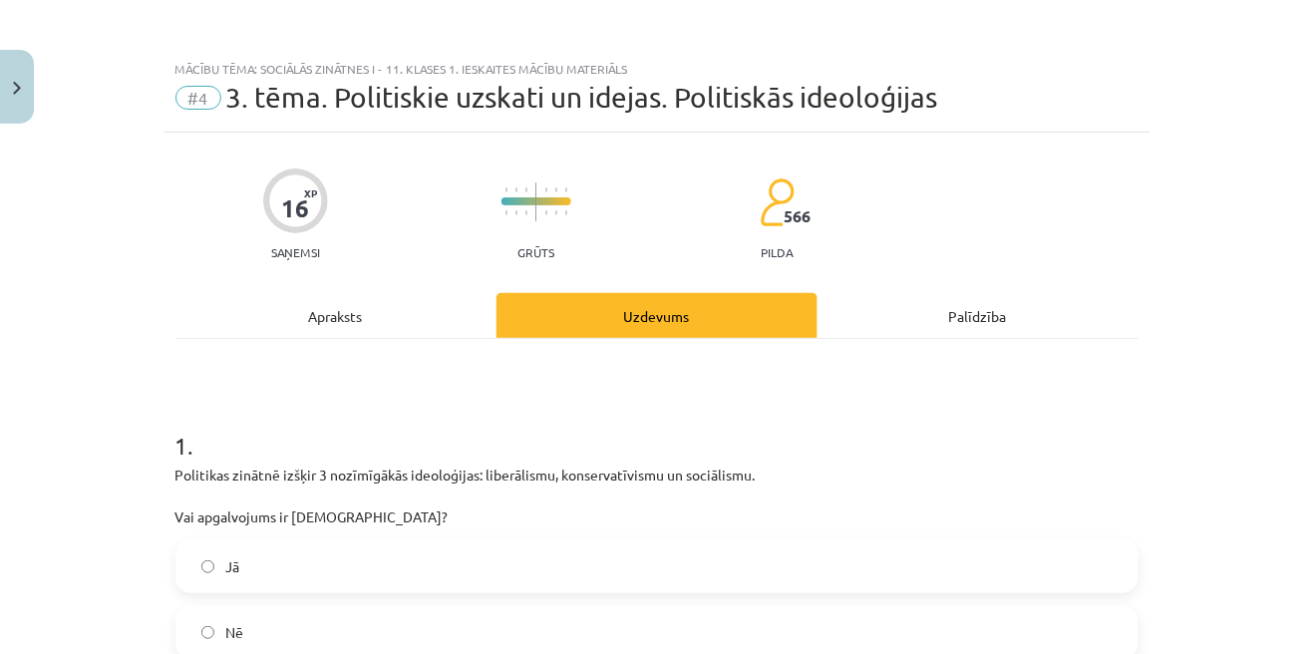
click at [388, 326] on div "Apraksts" at bounding box center [335, 315] width 321 height 45
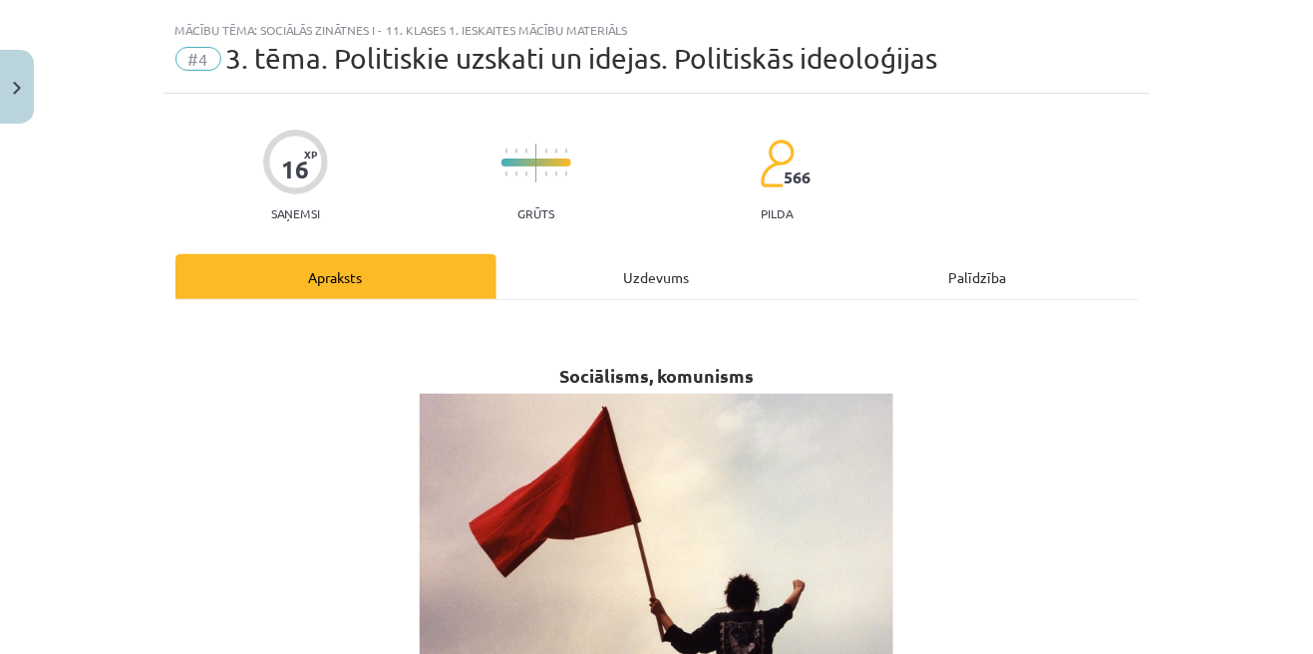
scroll to position [49, 0]
